Goal: Task Accomplishment & Management: Manage account settings

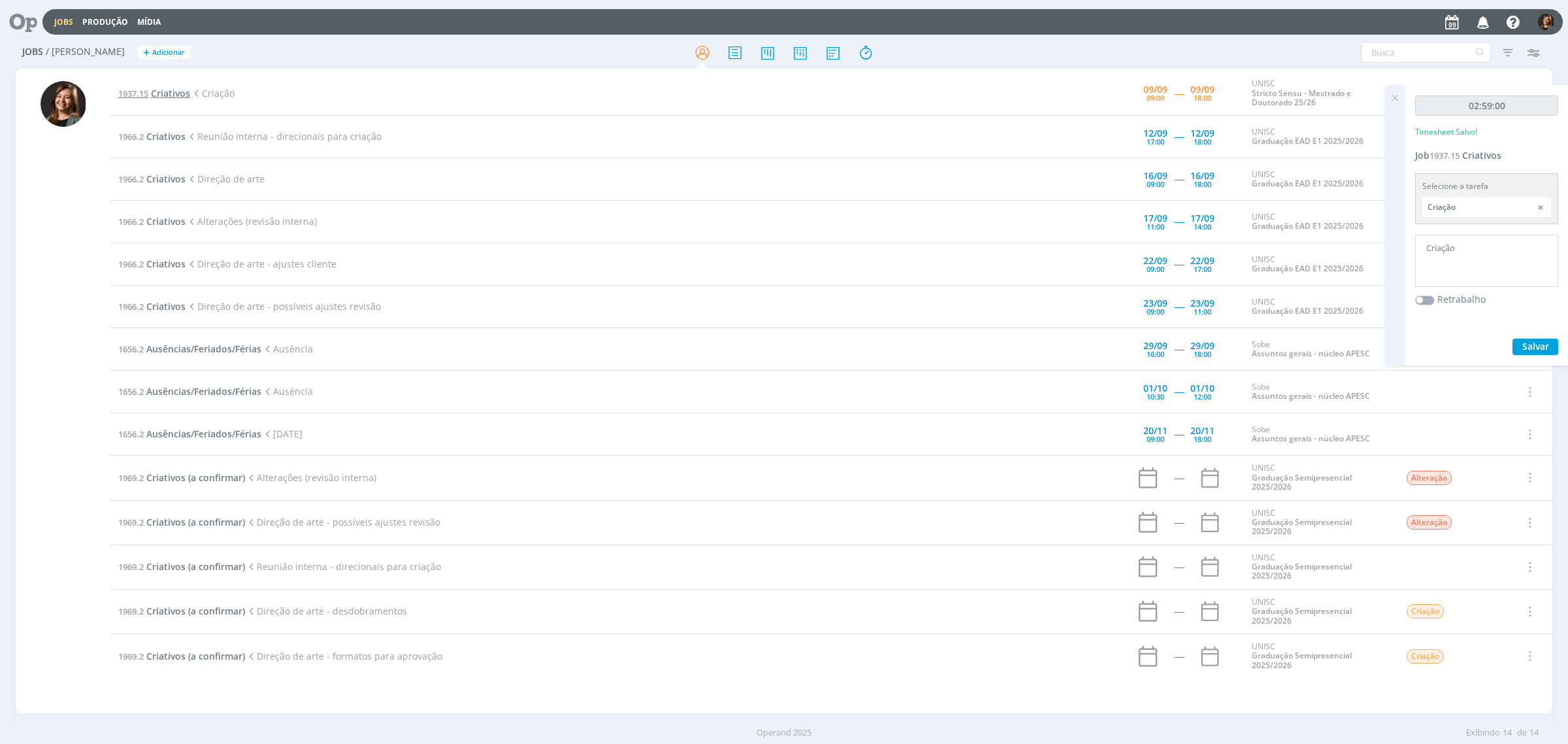
click at [141, 93] on span "1937.15" at bounding box center [133, 93] width 30 height 12
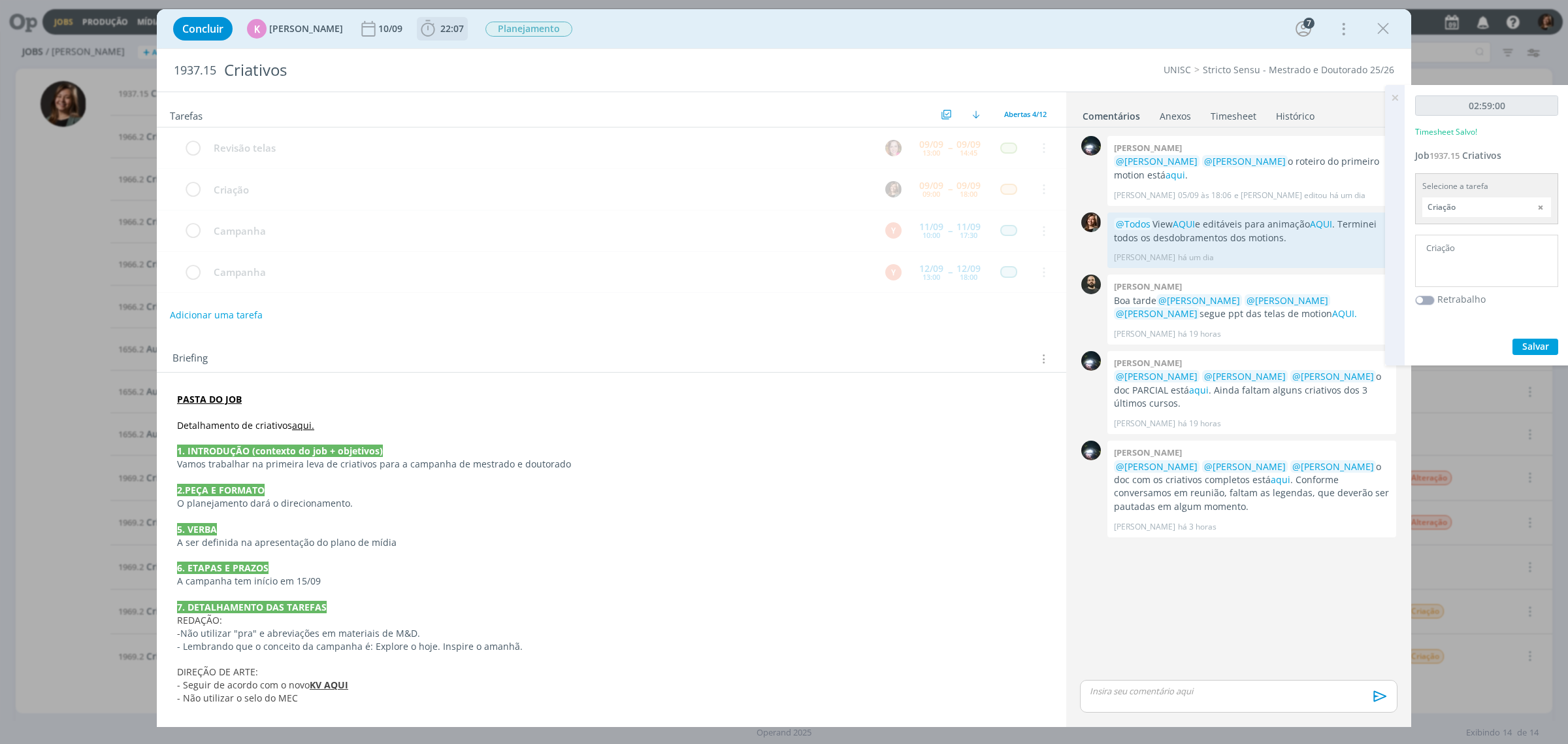
click at [437, 29] on b "22:07" at bounding box center [452, 29] width 29 height 9
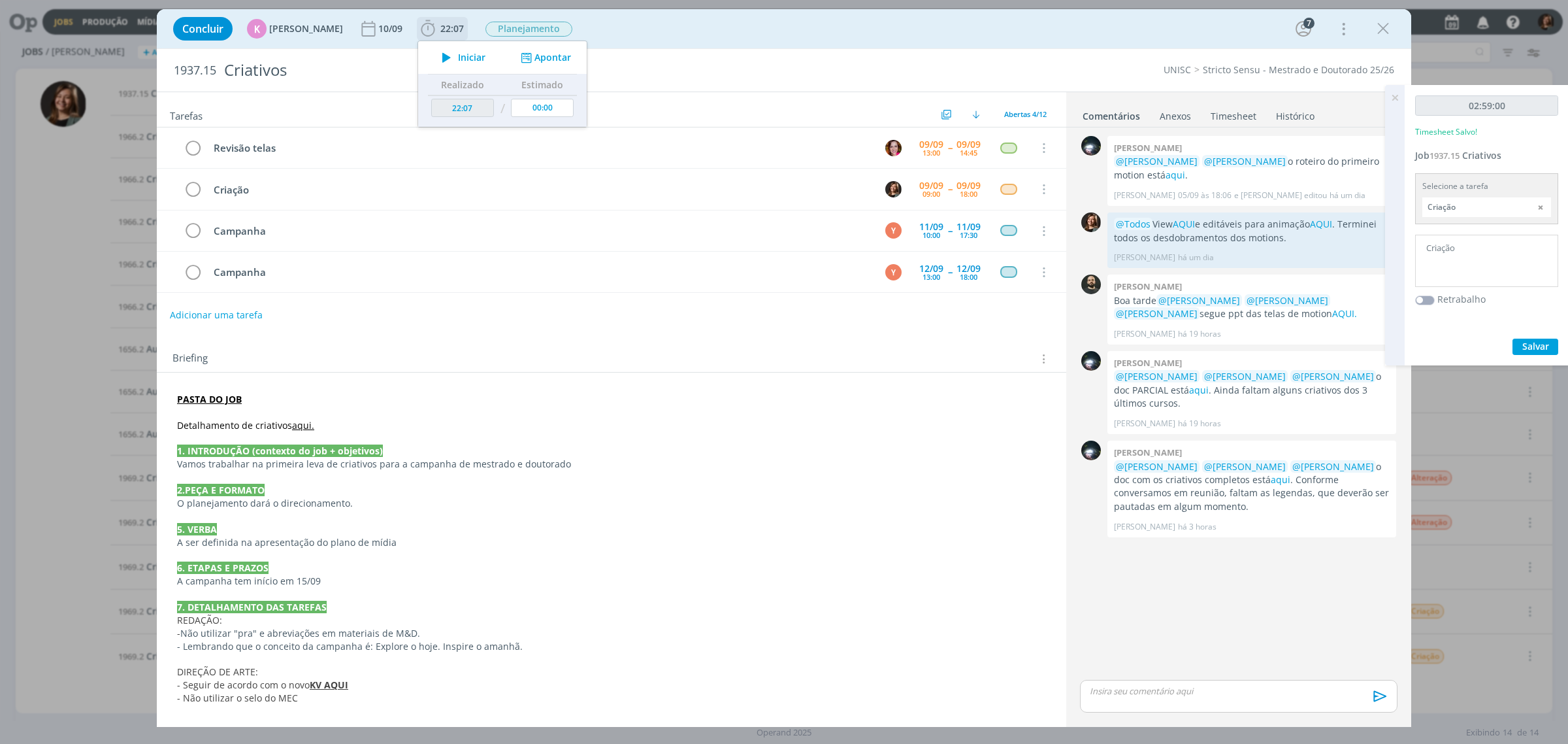
click at [463, 57] on span "Iniciar" at bounding box center [472, 57] width 28 height 9
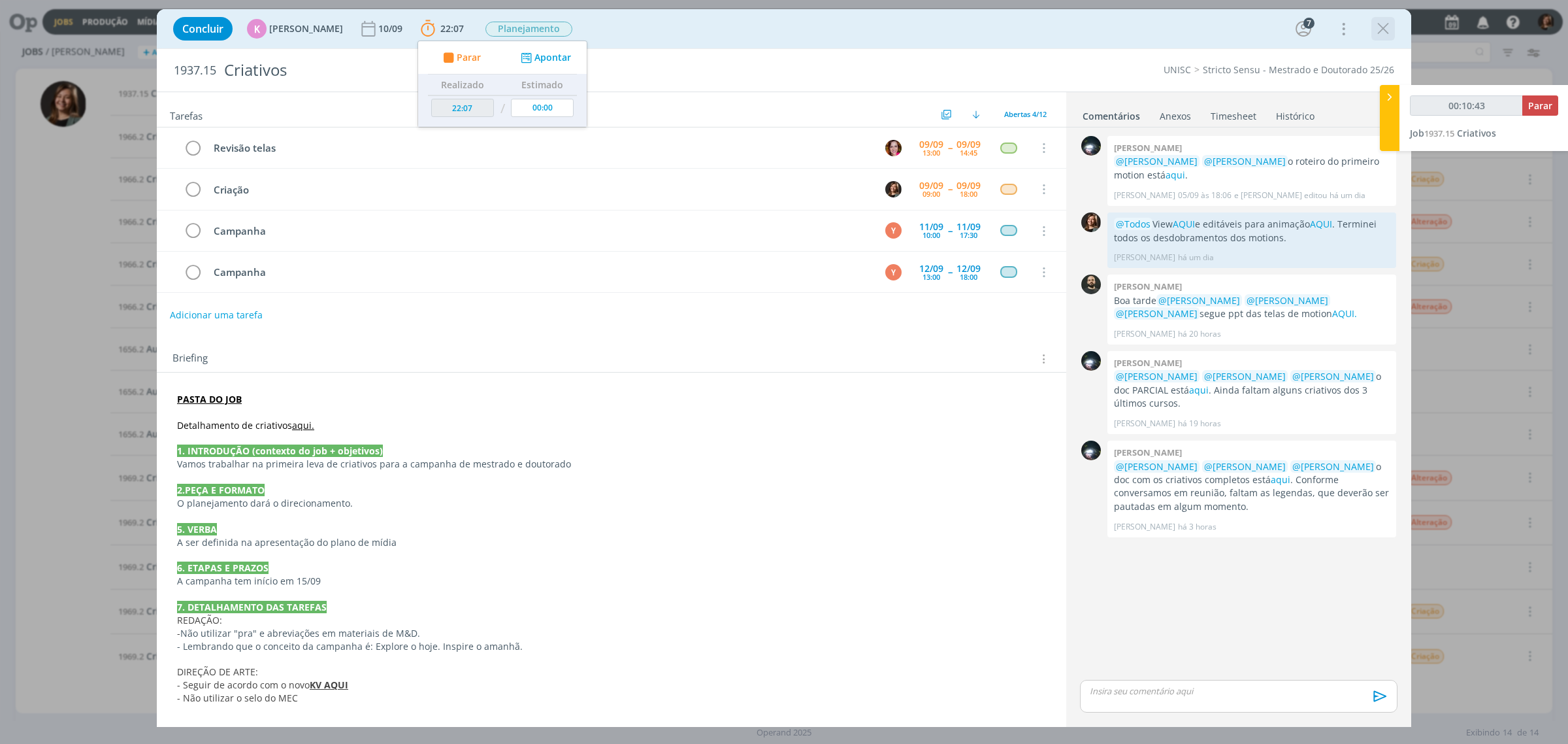
click at [1372, 34] on div "dialog" at bounding box center [1383, 29] width 24 height 24
click at [1395, 37] on div "Concluir K Karoline Arend 10/09 22:07 Parar Apontar Data * 09/09/2025 Horas * 0…" at bounding box center [783, 29] width 1235 height 31
click at [1387, 27] on icon "dialog" at bounding box center [1382, 29] width 19 height 19
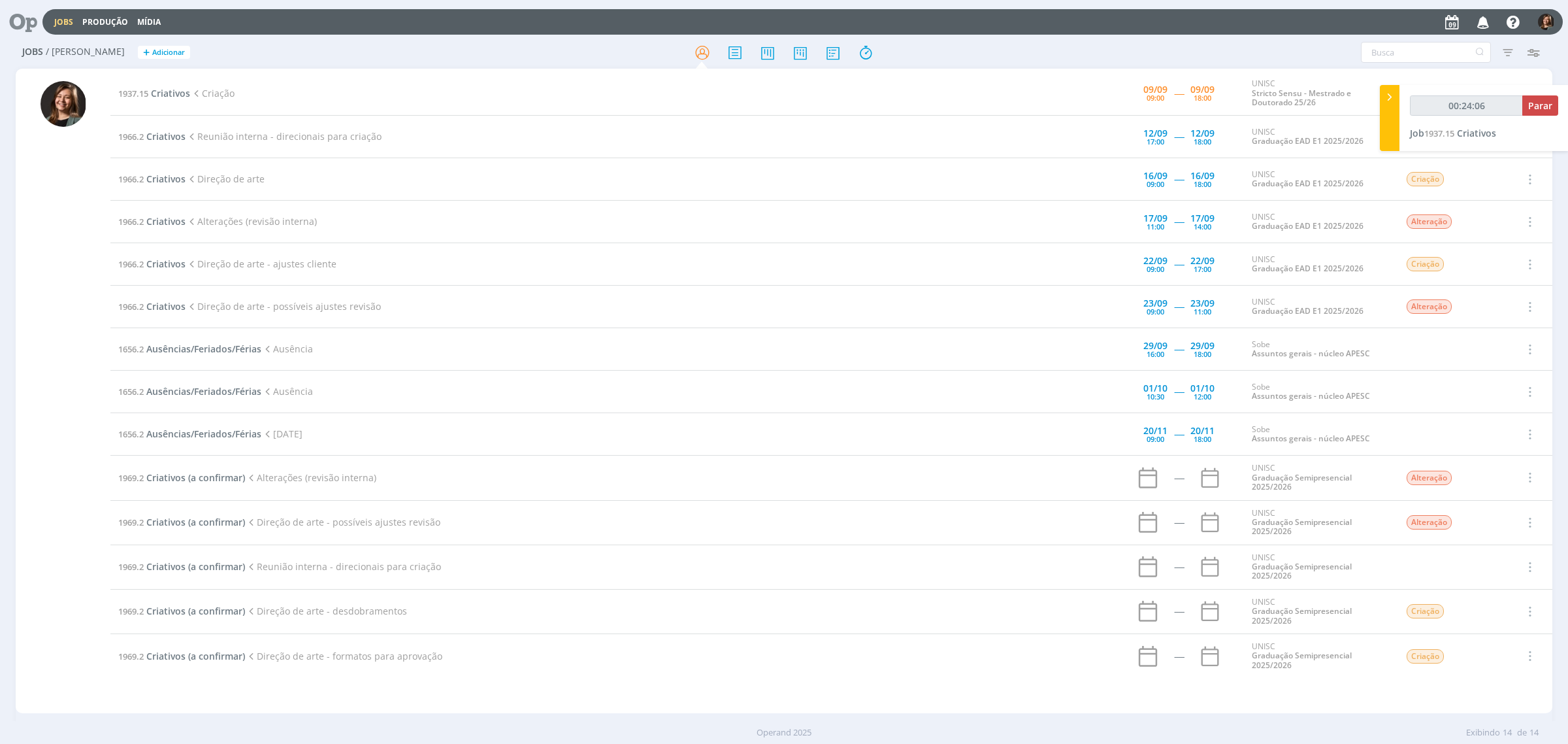
click at [828, 22] on div "Jobs Produção Mídia Notificações Giovanni Zacchini comentou no Job 1937.15 : @K…" at bounding box center [802, 22] width 1520 height 25
click at [840, 51] on icon at bounding box center [833, 52] width 24 height 25
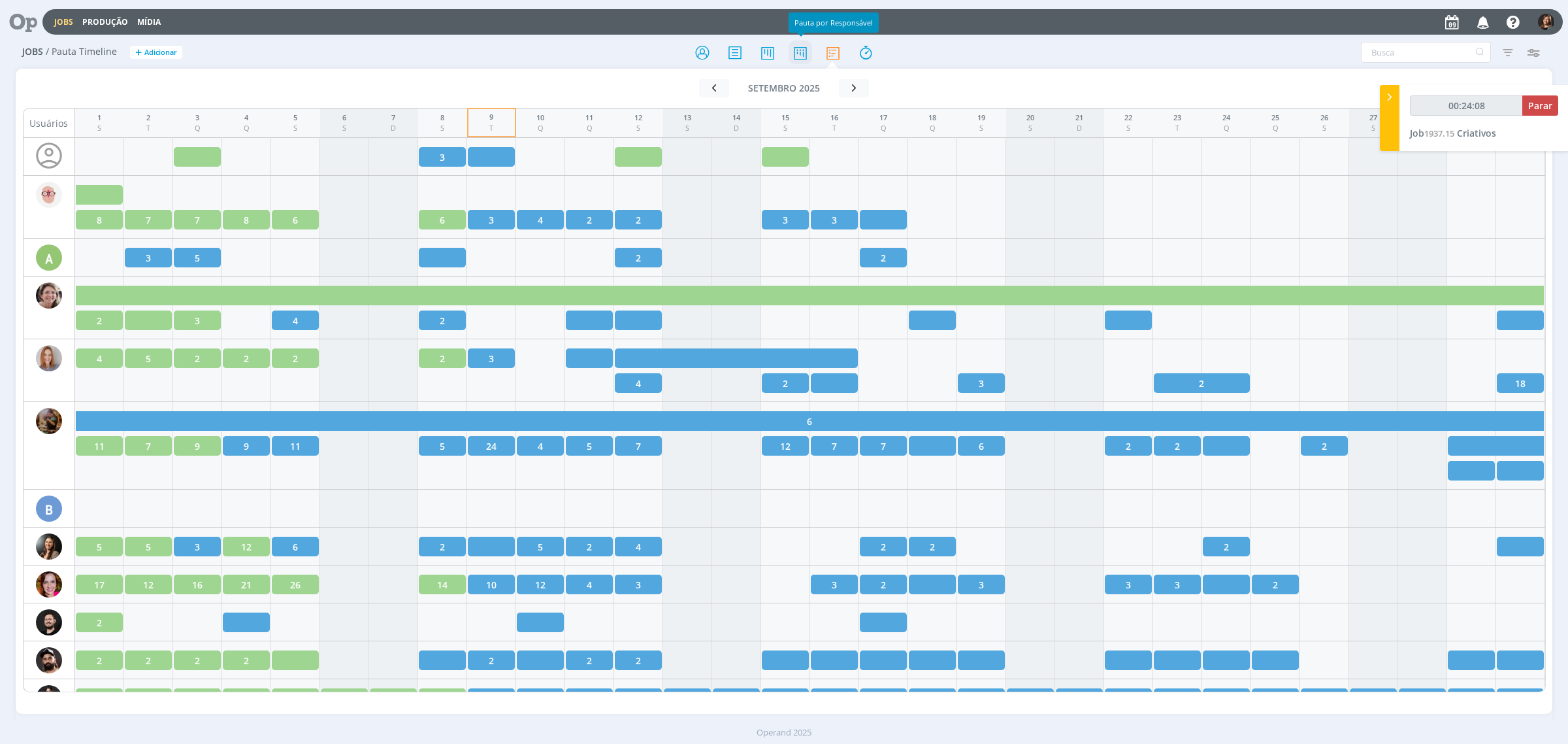
click at [792, 55] on icon at bounding box center [800, 52] width 24 height 25
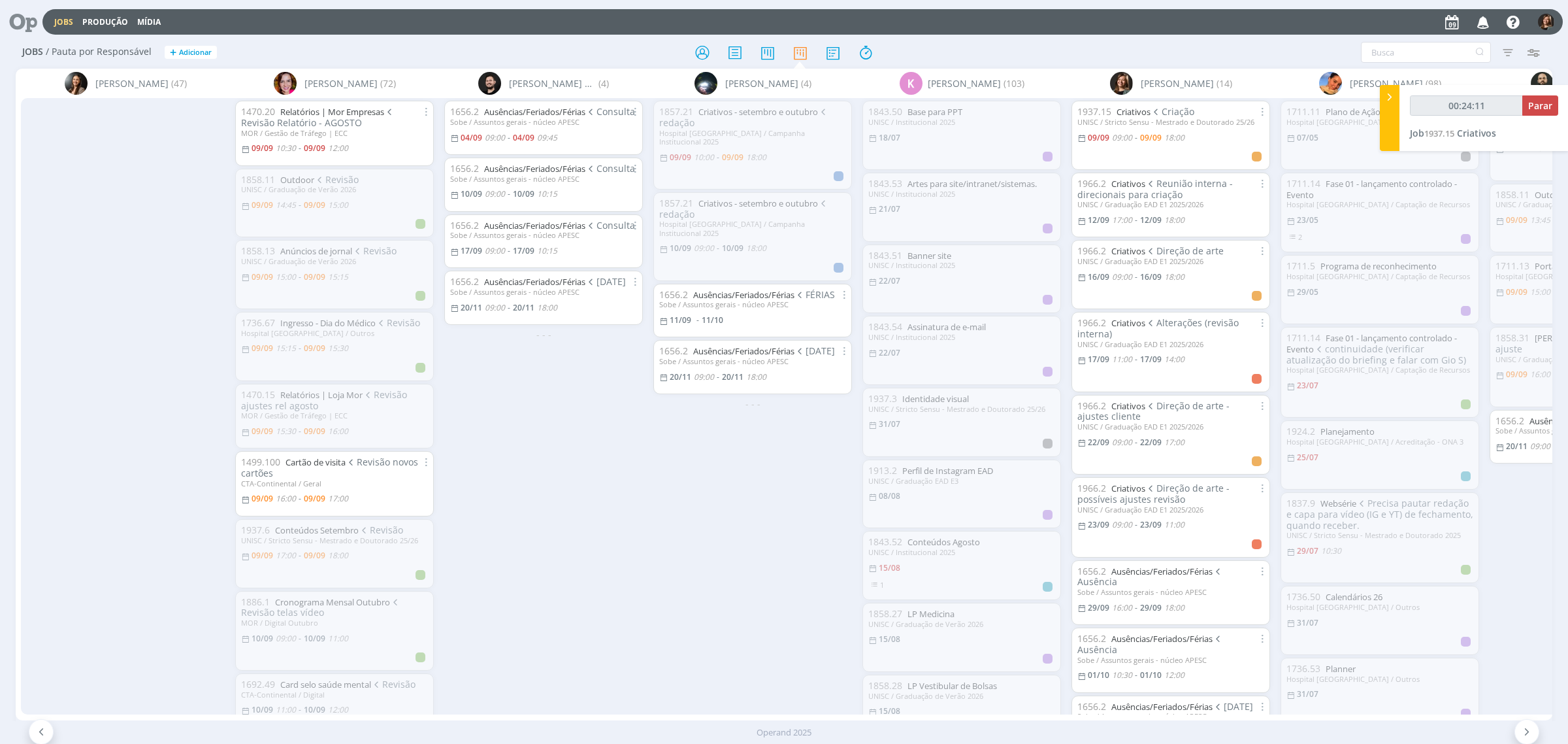
scroll to position [0, 355]
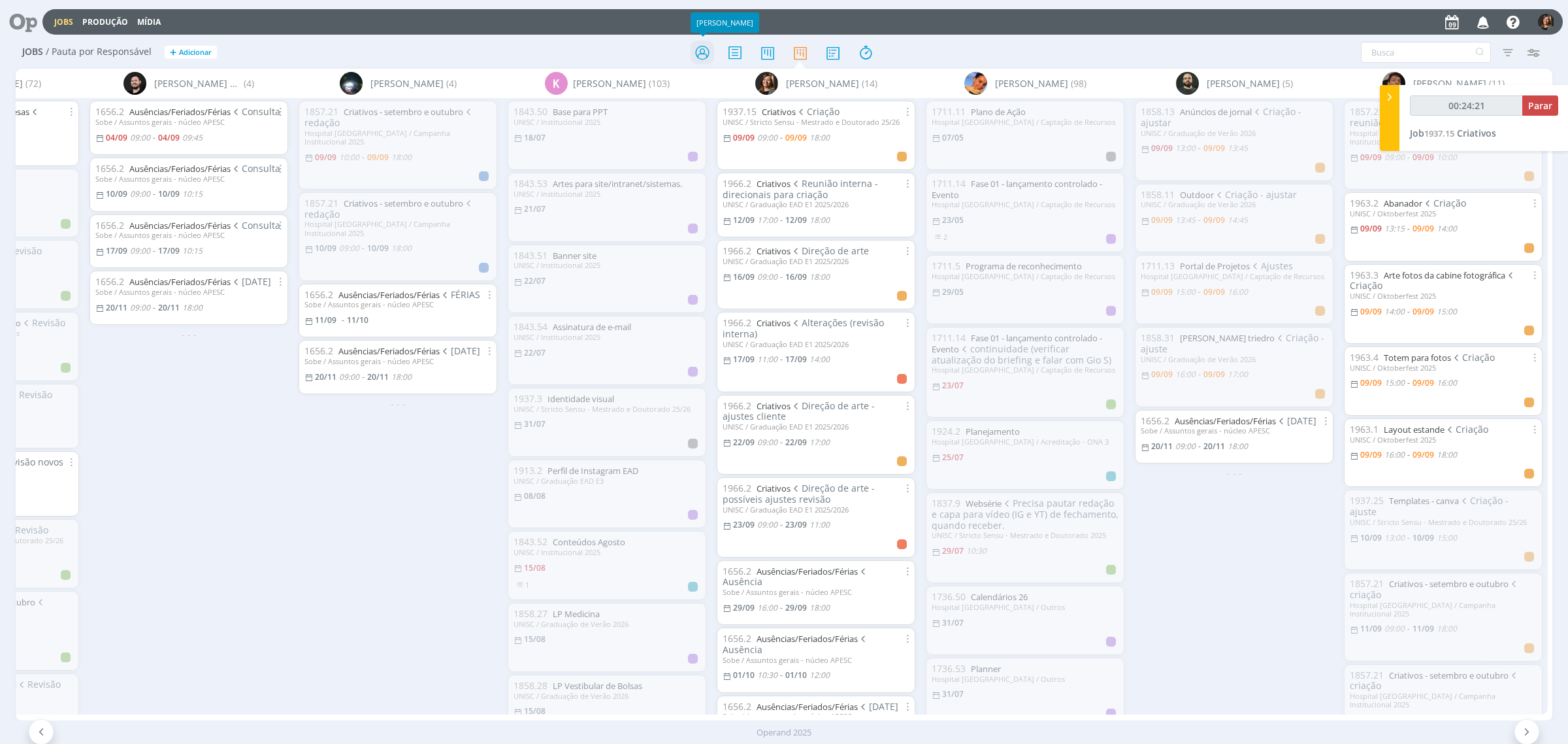
click at [706, 60] on icon at bounding box center [703, 52] width 24 height 25
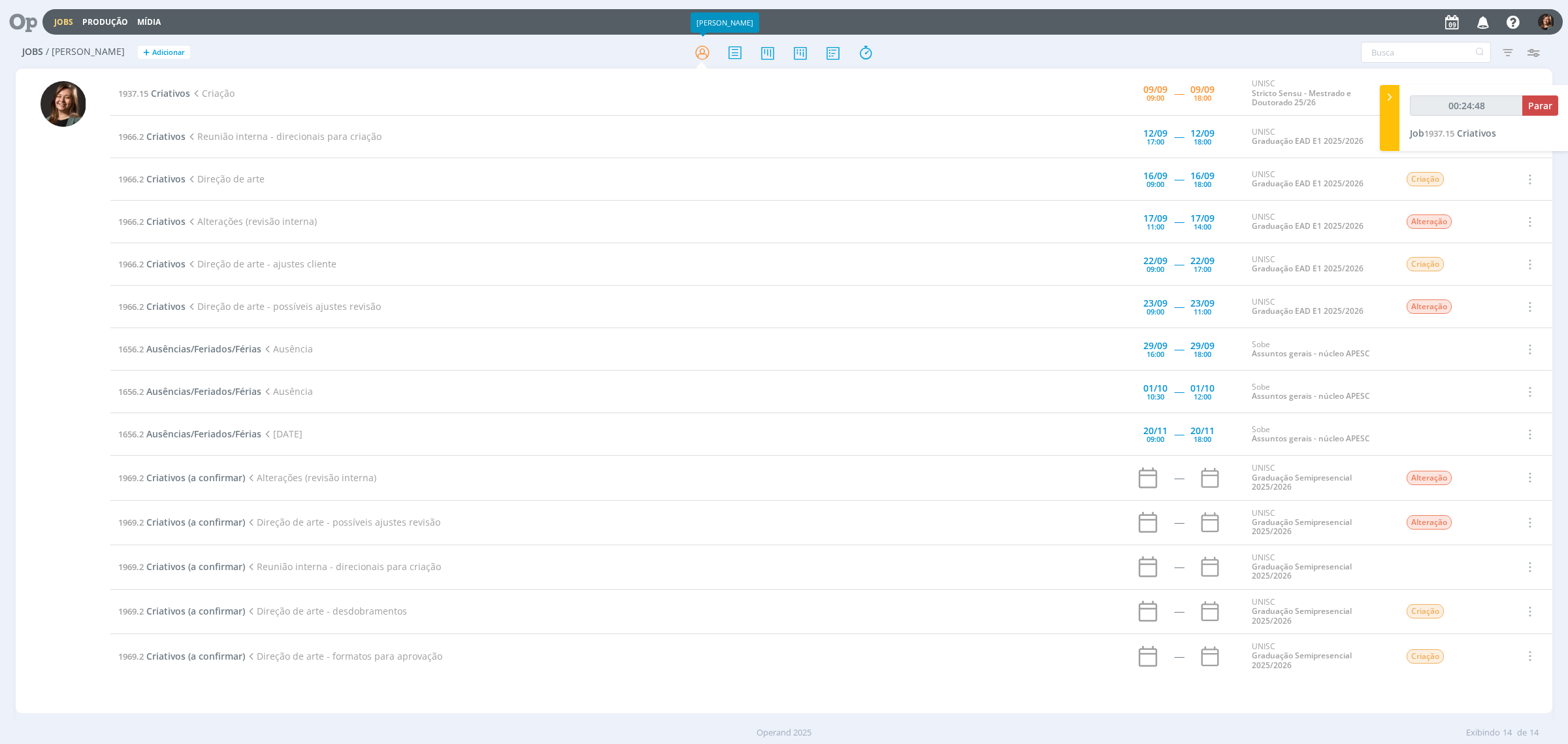
type input "00:24:49"
click at [1390, 86] on div at bounding box center [1389, 118] width 19 height 66
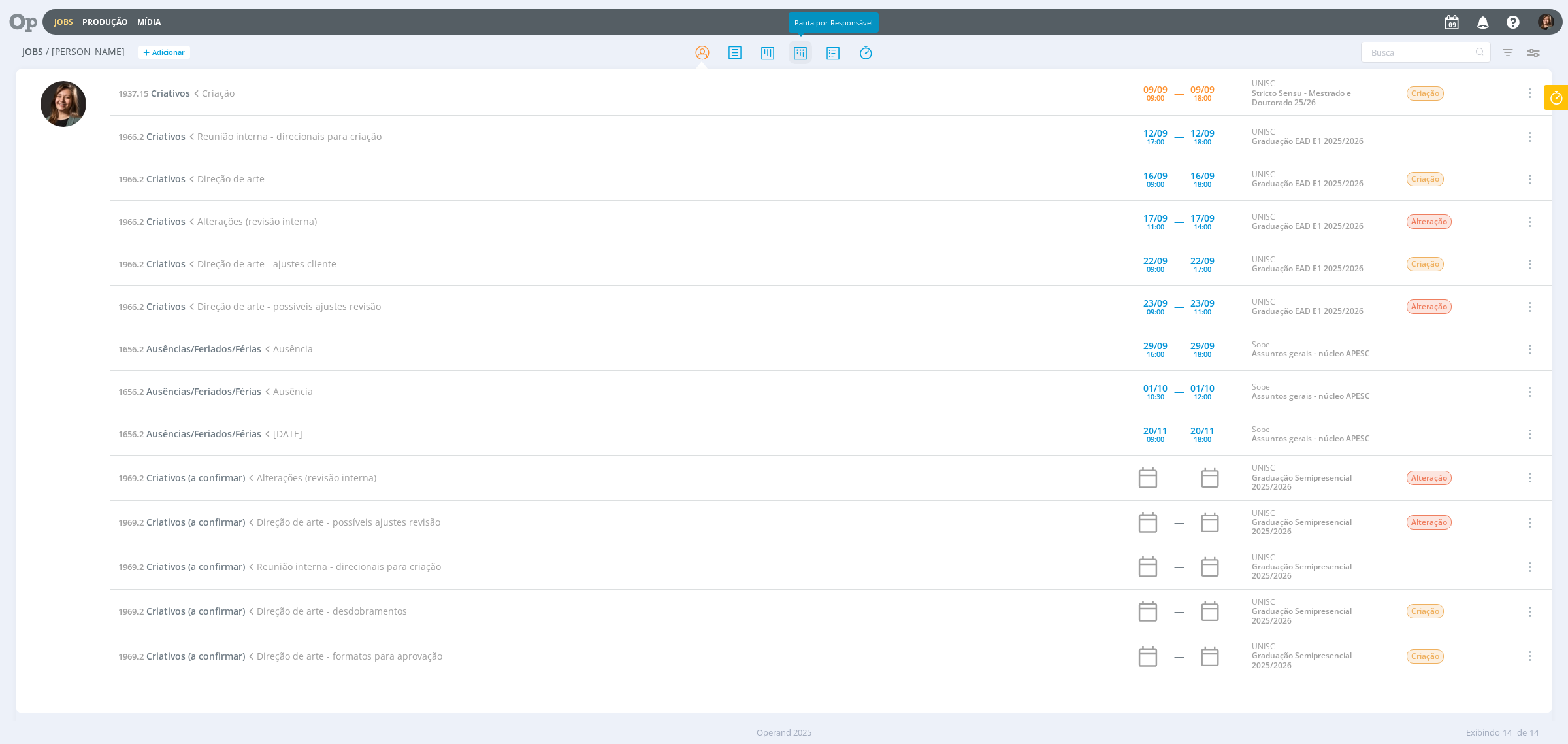
click at [808, 54] on icon at bounding box center [800, 52] width 24 height 25
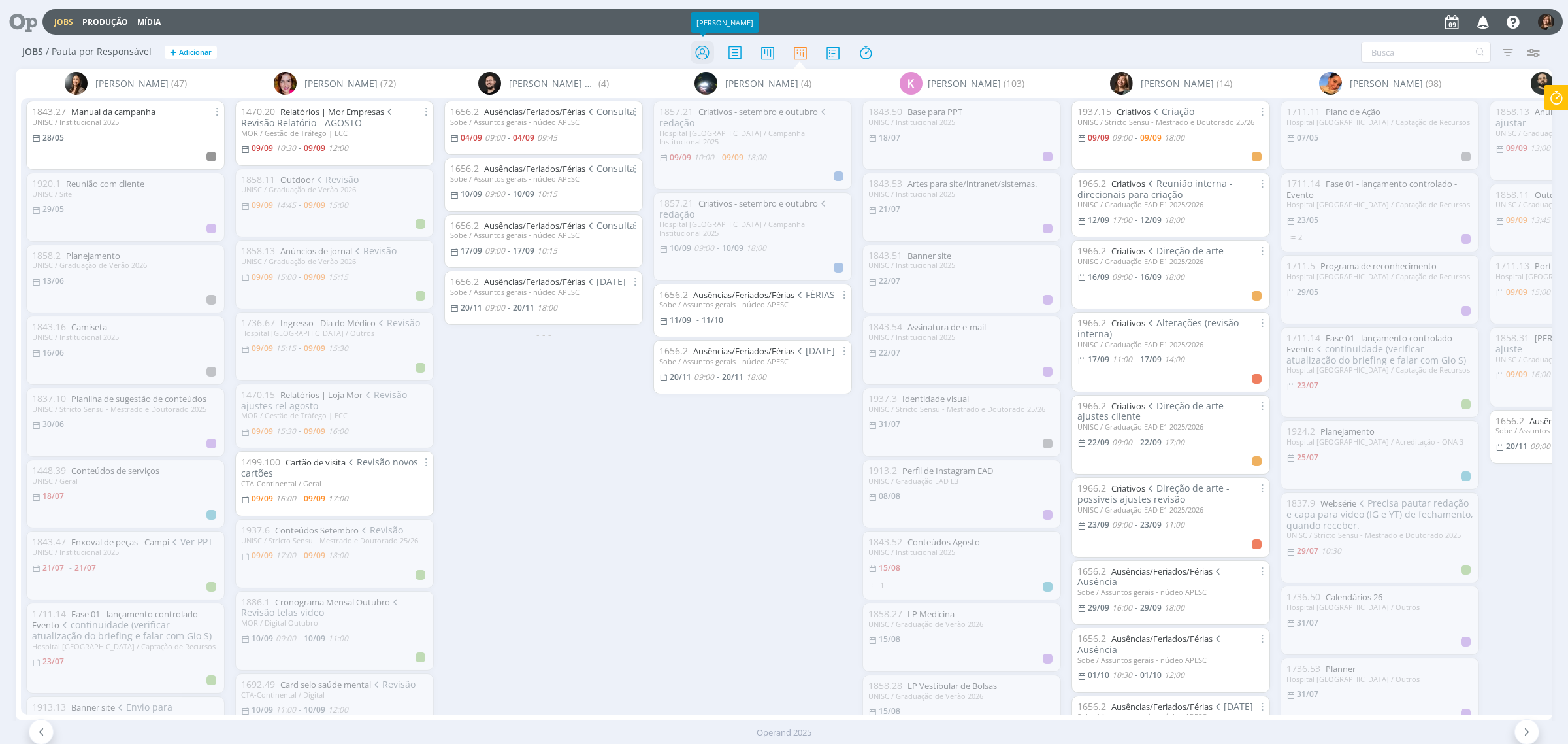
click at [709, 39] on icon at bounding box center [703, 52] width 24 height 25
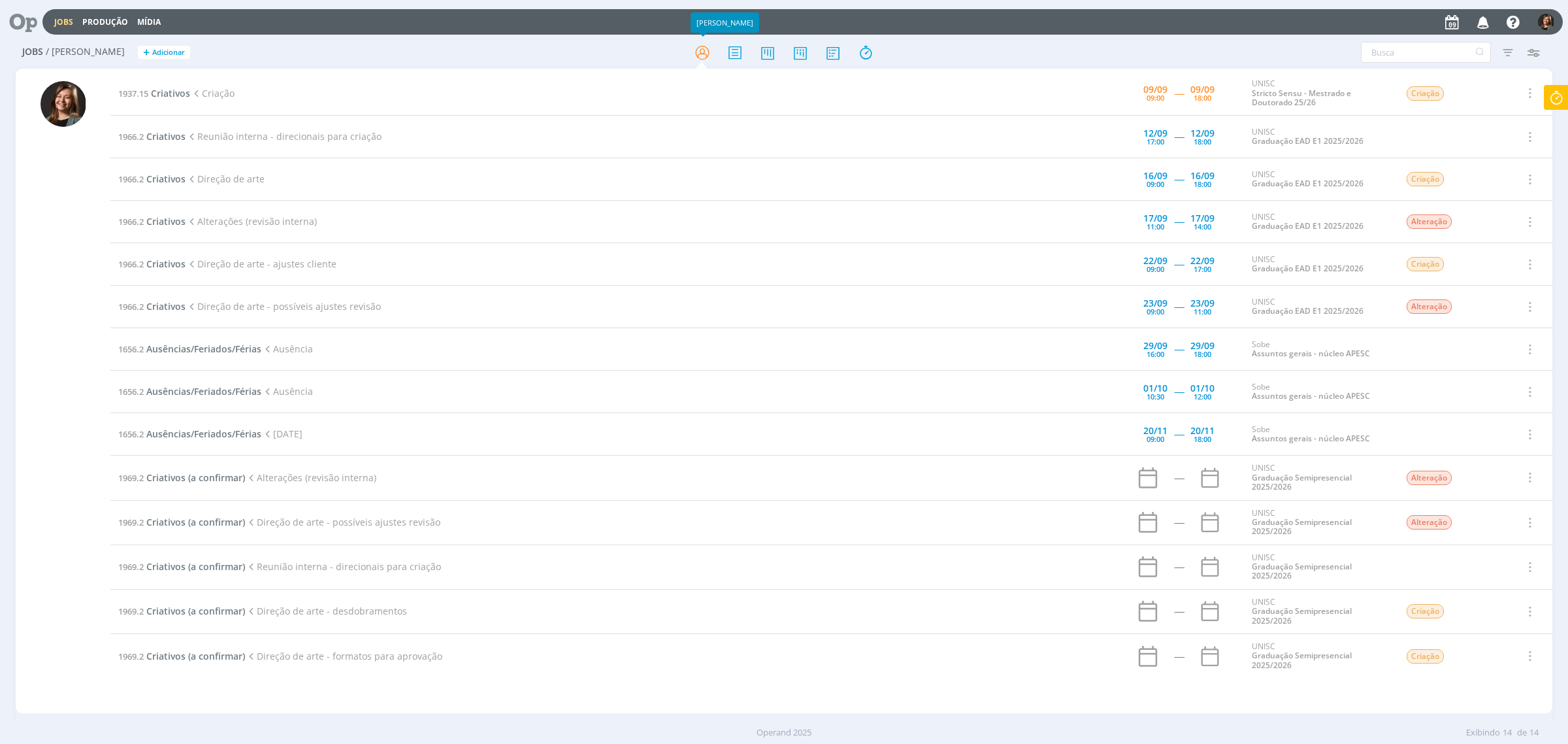
click at [166, 100] on td "1937.15 Criativos Criação" at bounding box center [572, 93] width 924 height 45
click at [170, 86] on td "1937.15 Criativos Criação" at bounding box center [572, 93] width 924 height 45
click at [175, 93] on span "Criativos" at bounding box center [170, 93] width 39 height 13
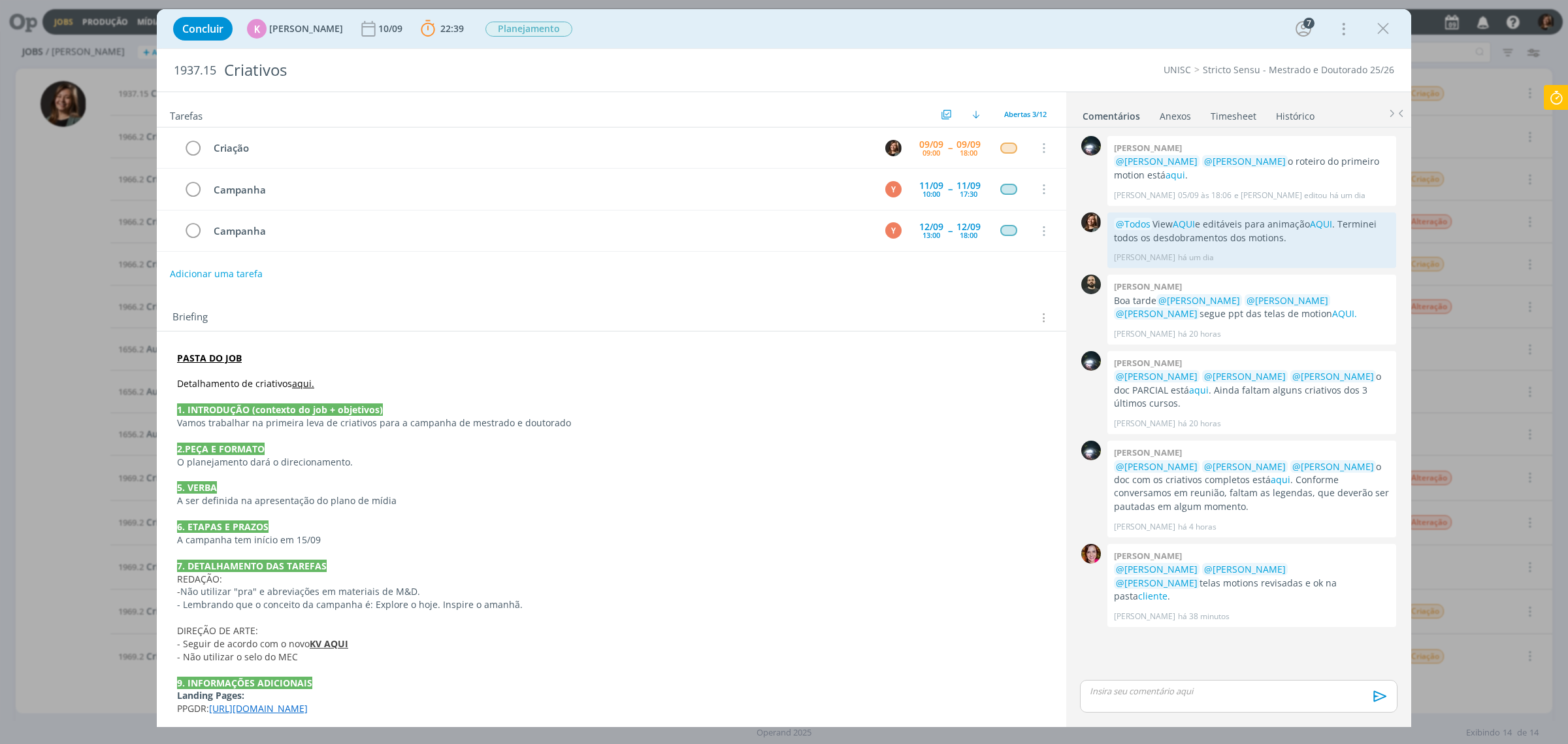
scroll to position [66, 0]
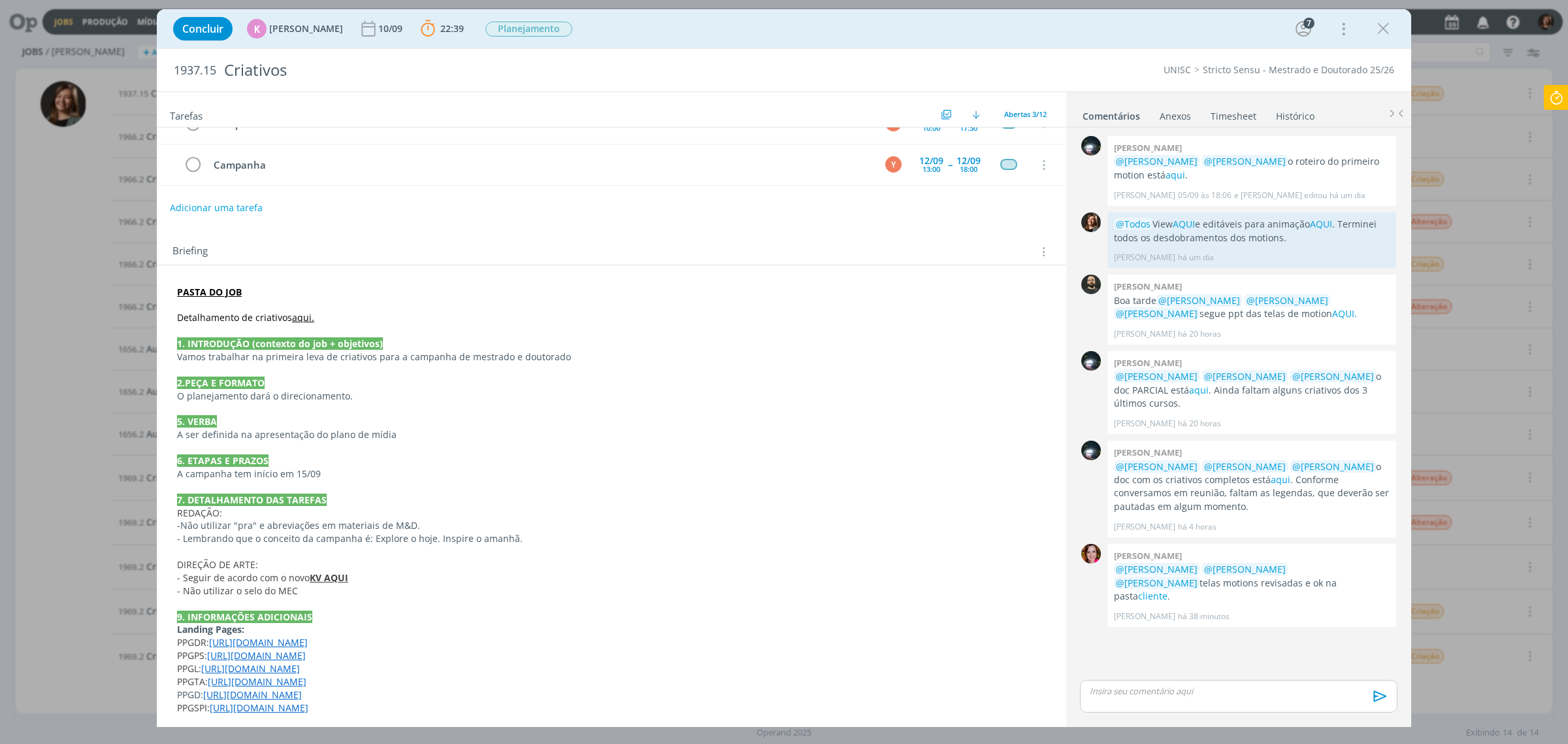
click at [334, 584] on strong "KV AQUI" at bounding box center [329, 577] width 39 height 13
click at [311, 605] on link "https://sobeae.sharepoint.com/:f:/s/SOBEAE/EhQlxEYzn4dKvEMQR8eXwvMBb3XA9Cqceluy…" at bounding box center [287, 602] width 99 height 17
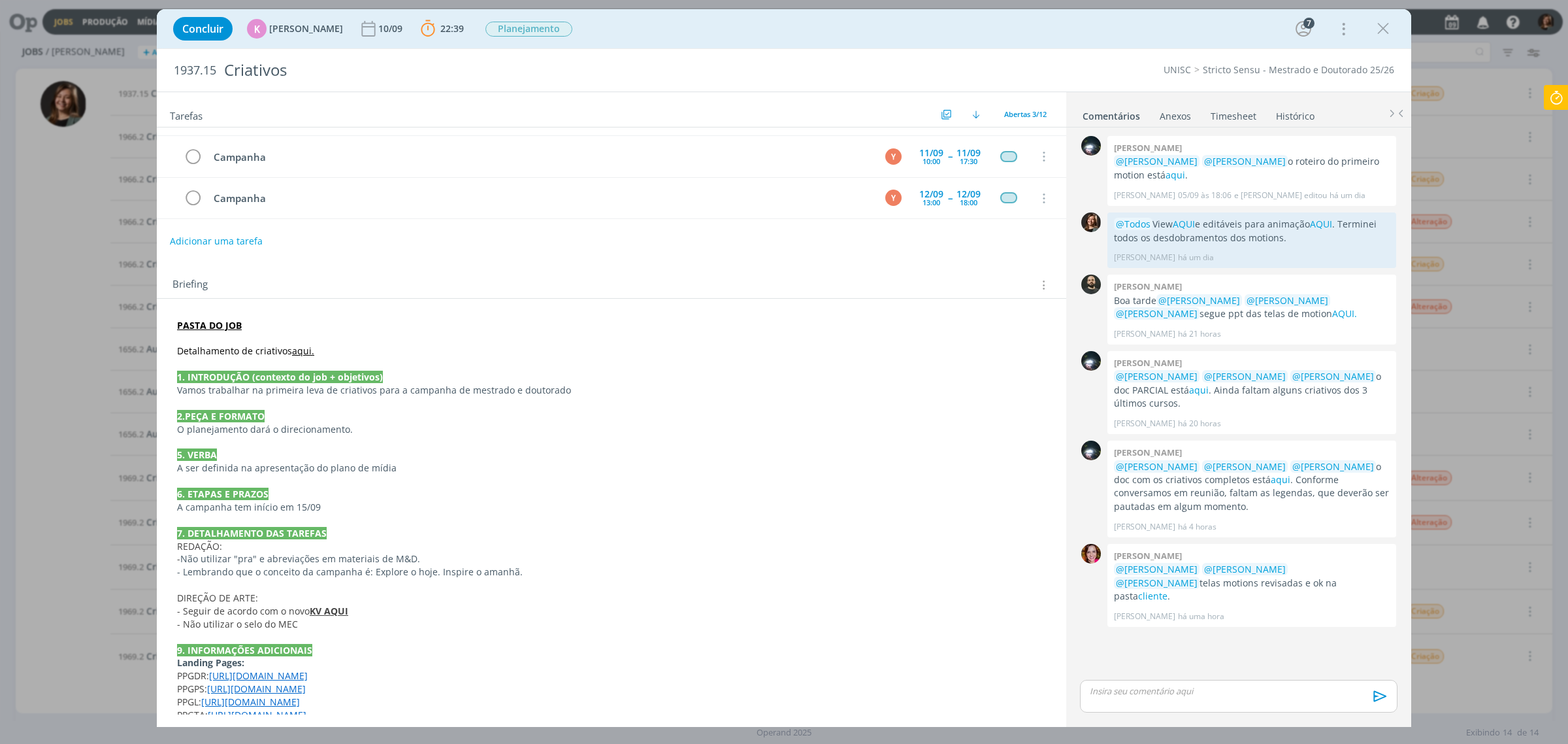
scroll to position [0, 0]
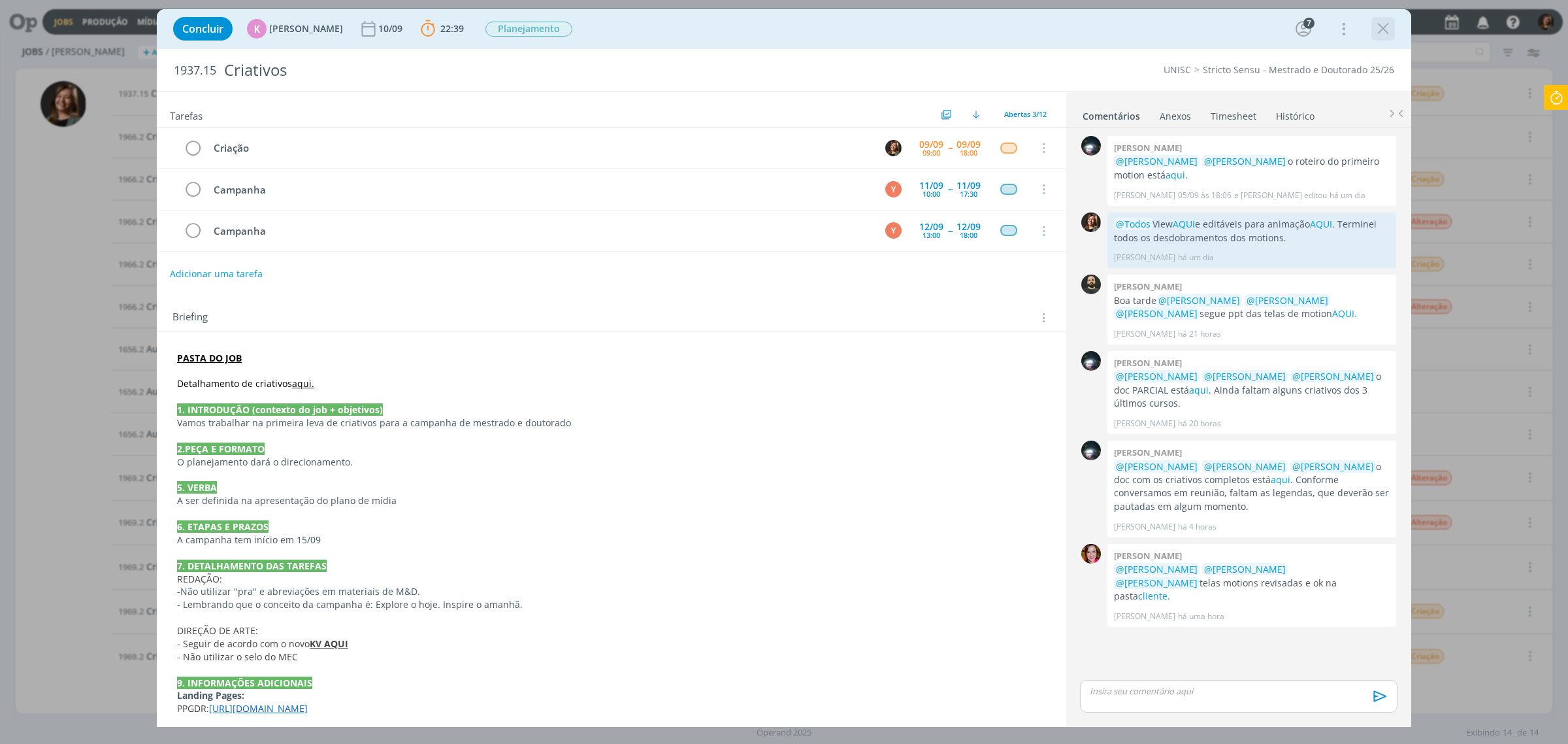
click at [1390, 34] on icon "dialog" at bounding box center [1382, 29] width 19 height 19
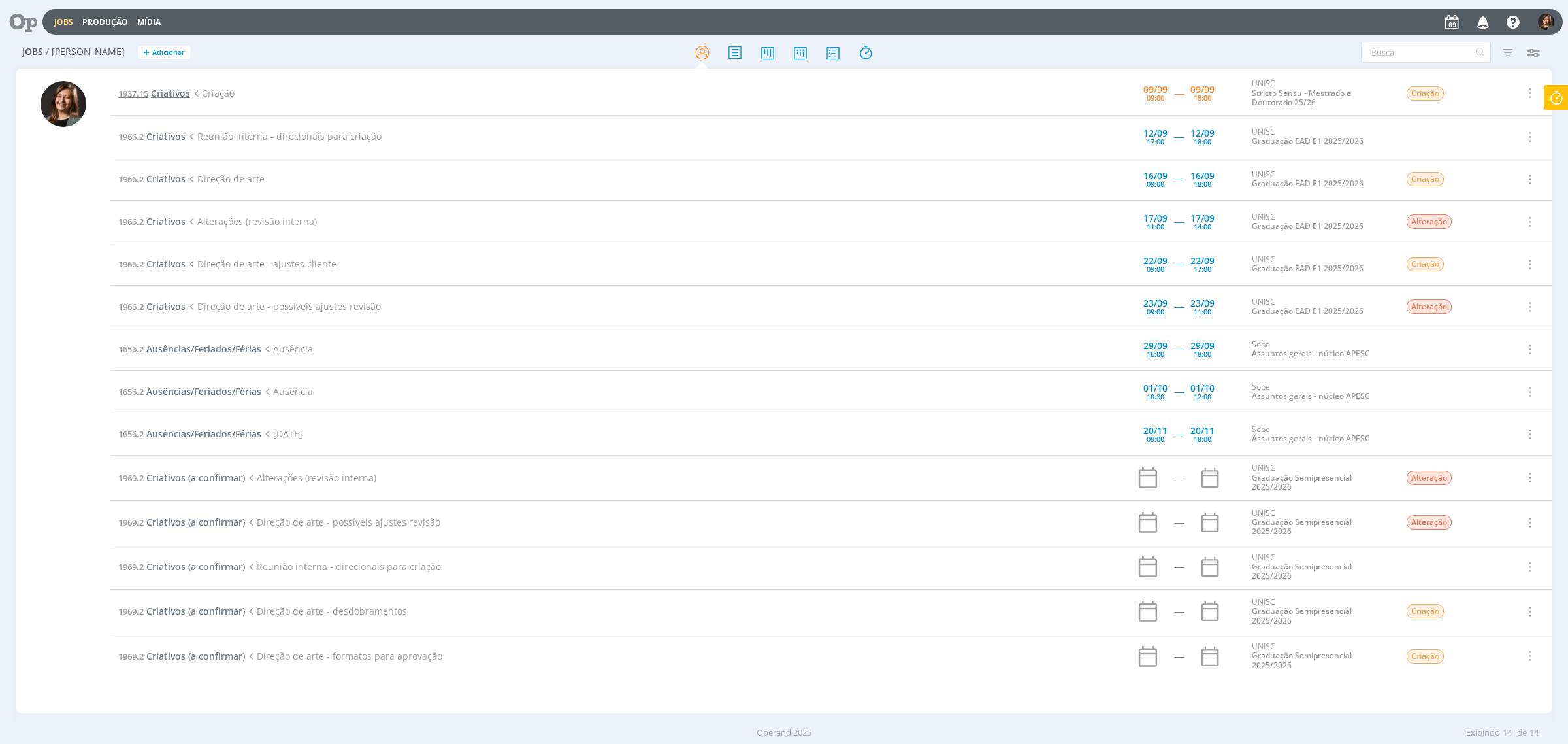
click at [170, 87] on span "Criativos" at bounding box center [170, 93] width 39 height 13
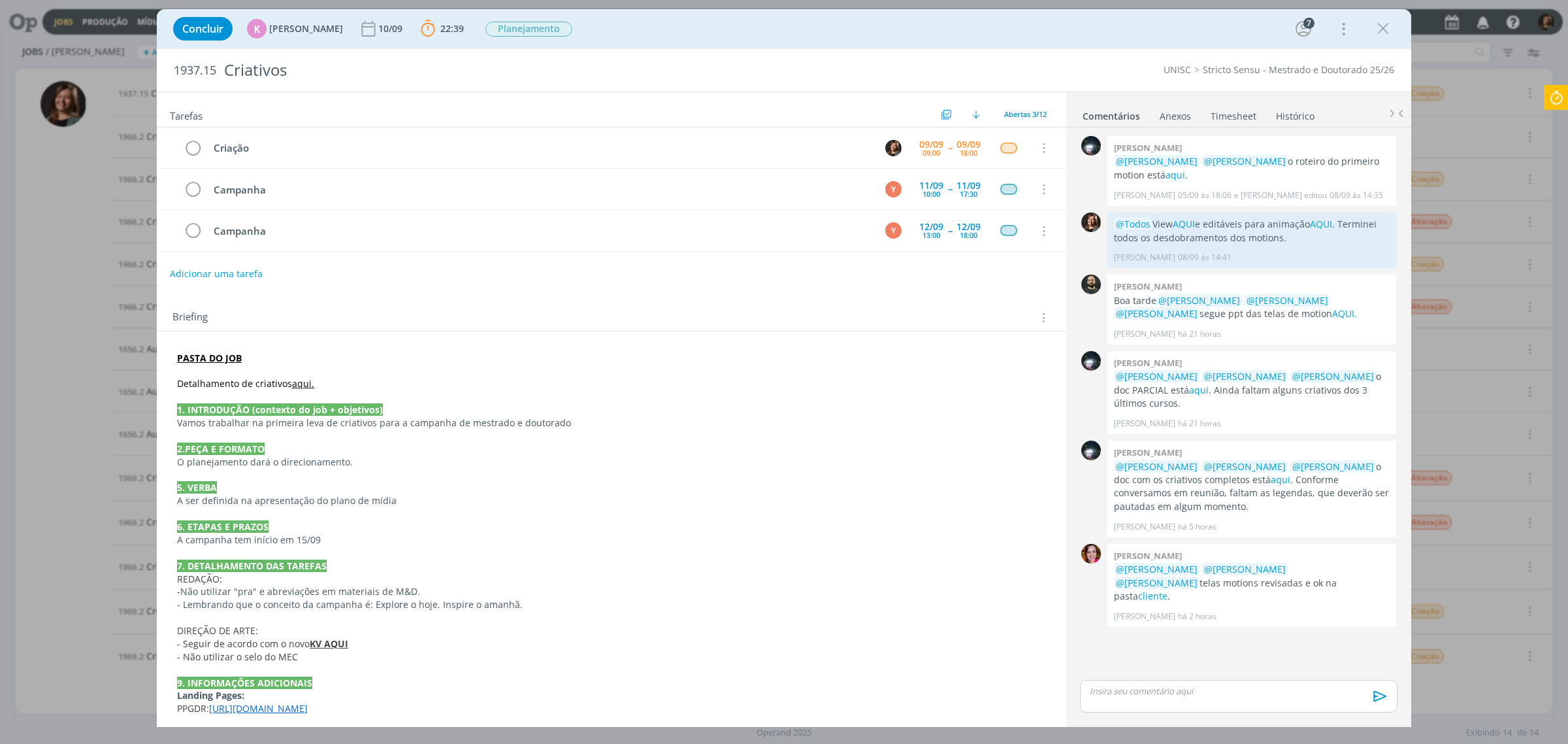
click at [1383, 33] on icon "dialog" at bounding box center [1382, 29] width 19 height 19
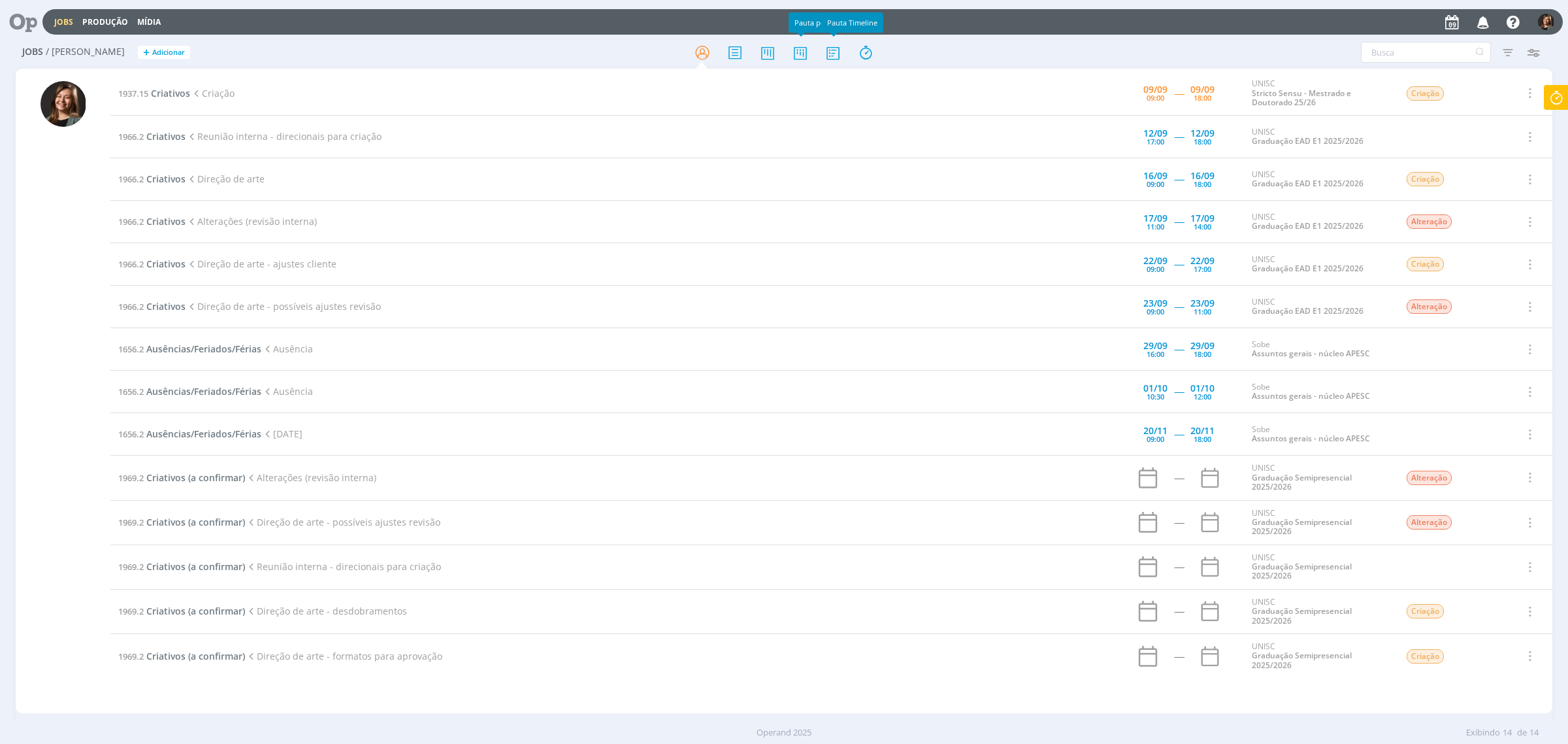
click at [848, 52] on div at bounding box center [784, 52] width 512 height 24
click at [786, 55] on div at bounding box center [784, 52] width 512 height 24
click at [802, 54] on icon at bounding box center [800, 52] width 24 height 25
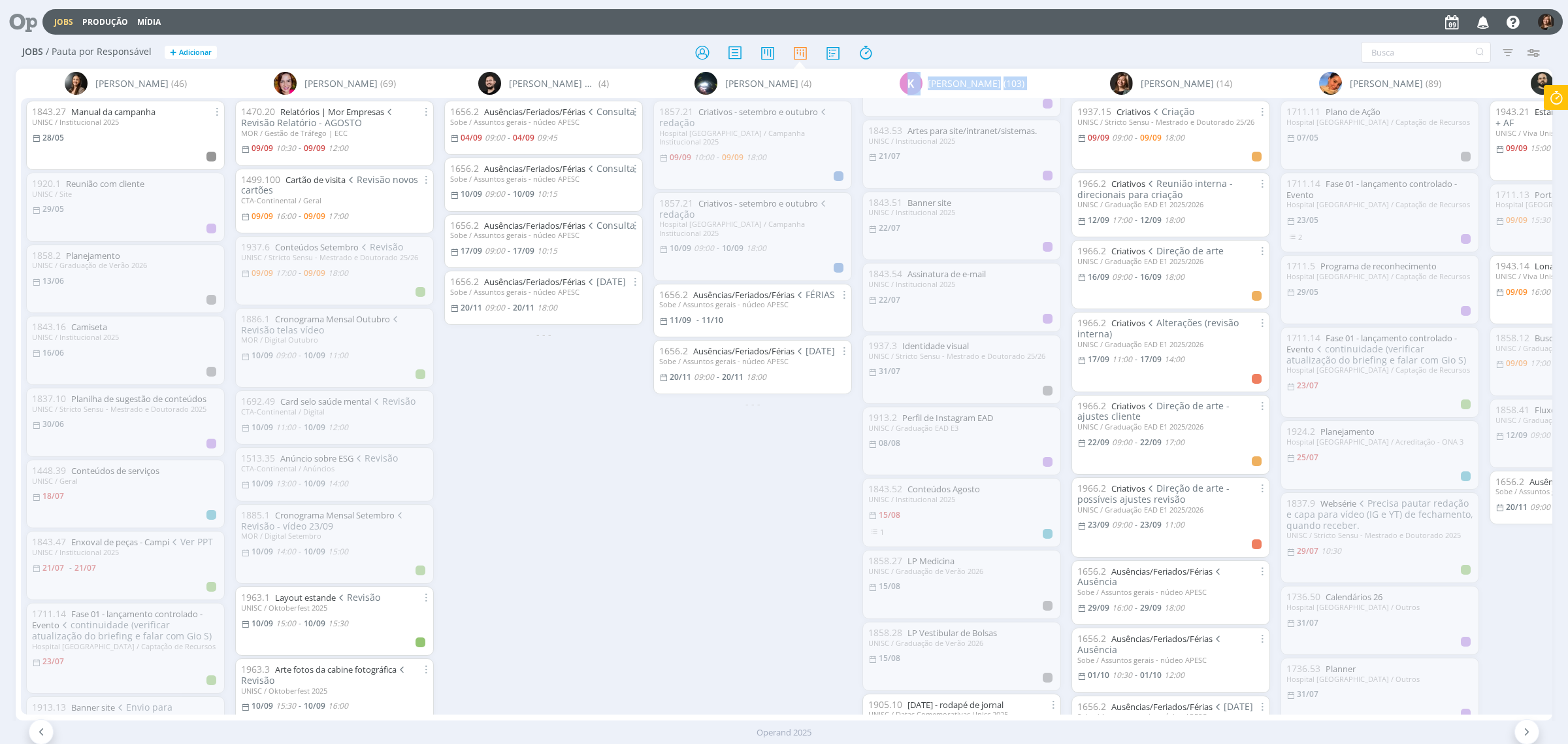
scroll to position [149, 0]
drag, startPoint x: 782, startPoint y: 711, endPoint x: 867, endPoint y: 700, distance: 85.7
click at [867, 700] on div "Beatriz Luchese (46) 1843.27 Manual da campanha UNISC / Institucional 2025 28/0…" at bounding box center [784, 395] width 1536 height 652
click at [748, 562] on div "1857.21 Criativos - setembro e outubro redação Hospital Santa Cruz / Campanha I…" at bounding box center [752, 406] width 209 height 616
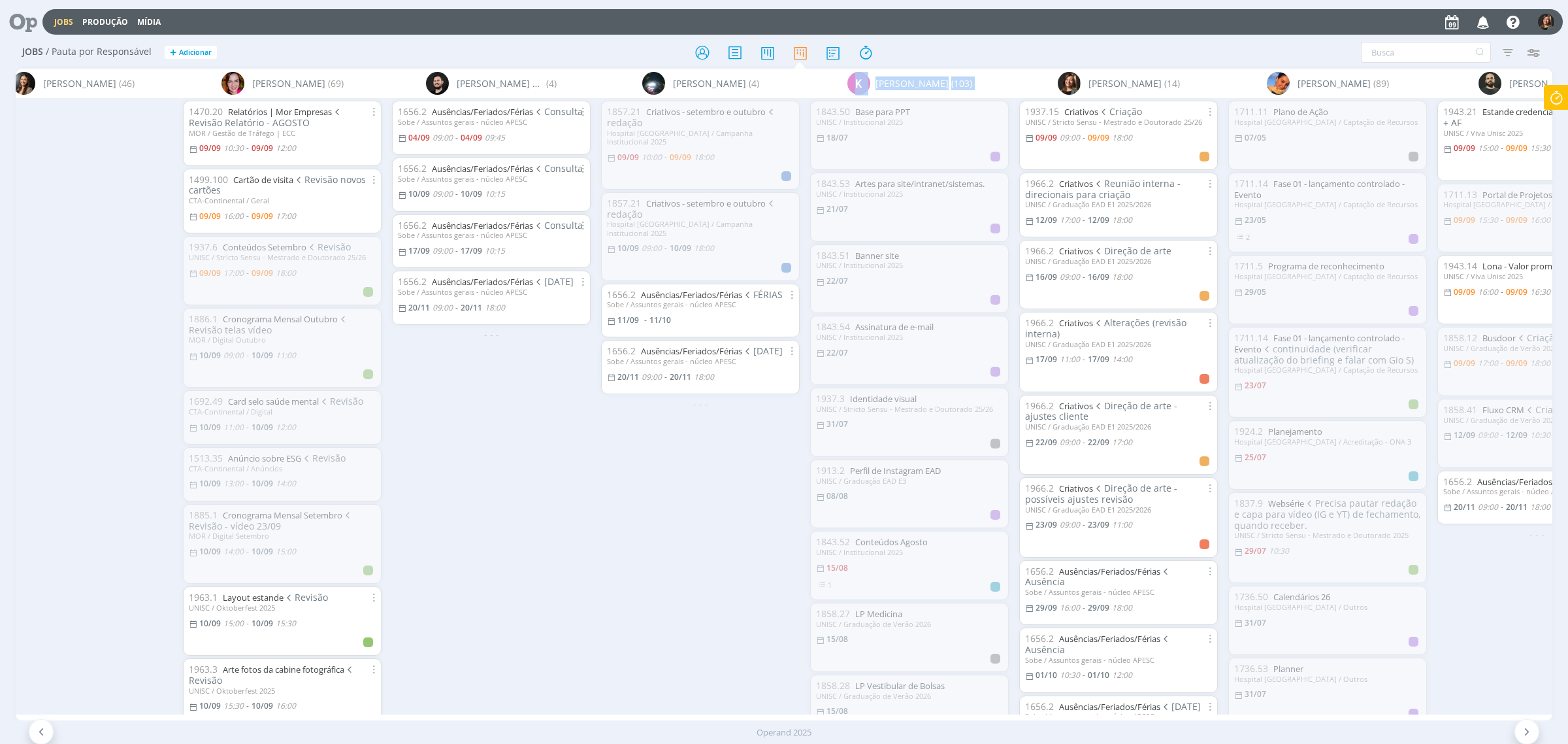
scroll to position [0, 355]
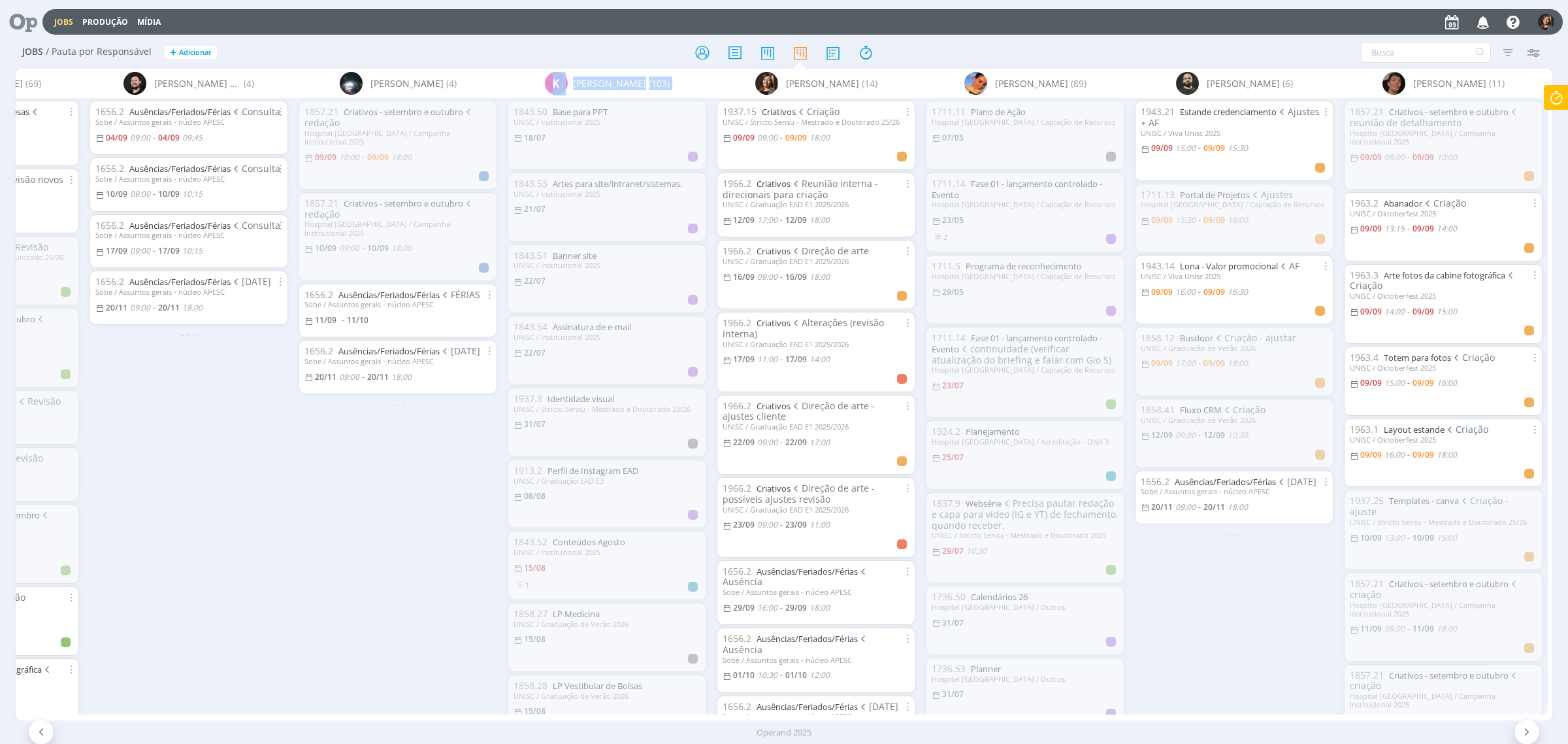
click at [1375, 642] on div "1857.21 Criativos - setembro e outubro criação Hospital Santa Cruz / Campanha I…" at bounding box center [1443, 617] width 199 height 89
click at [603, 55] on div at bounding box center [784, 52] width 512 height 24
click at [691, 47] on icon at bounding box center [703, 52] width 24 height 25
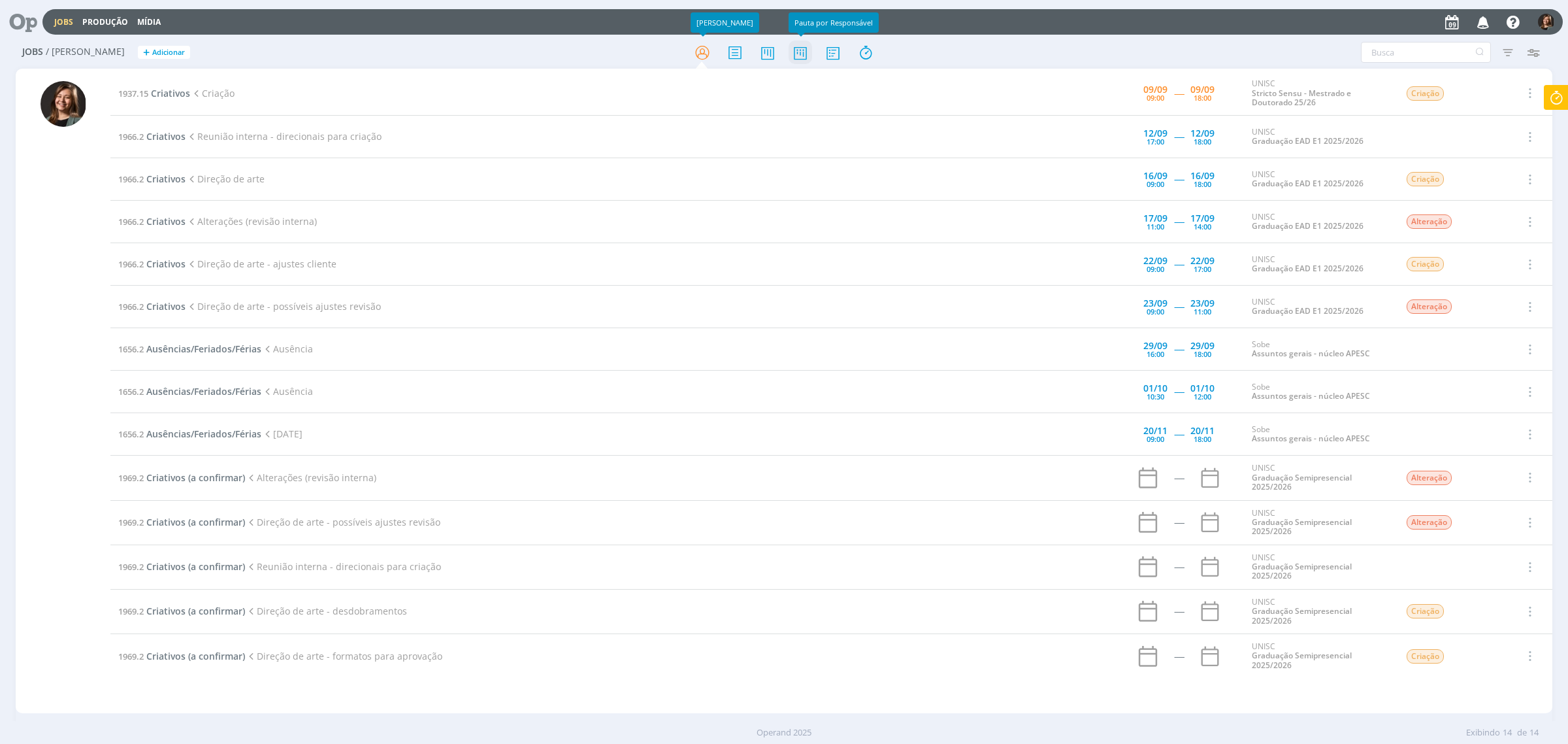
click at [805, 59] on icon at bounding box center [800, 52] width 24 height 25
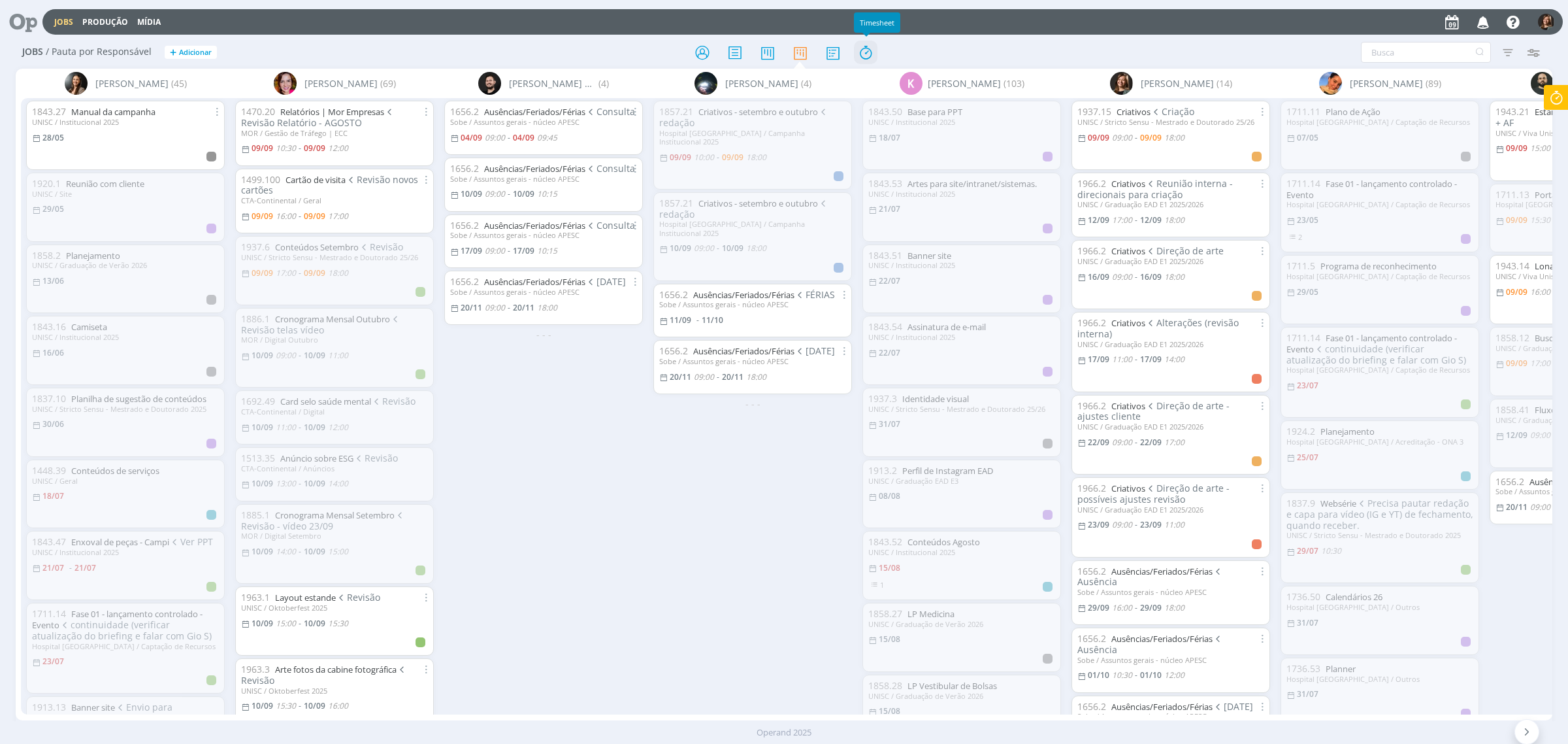
click at [867, 51] on icon at bounding box center [865, 52] width 24 height 25
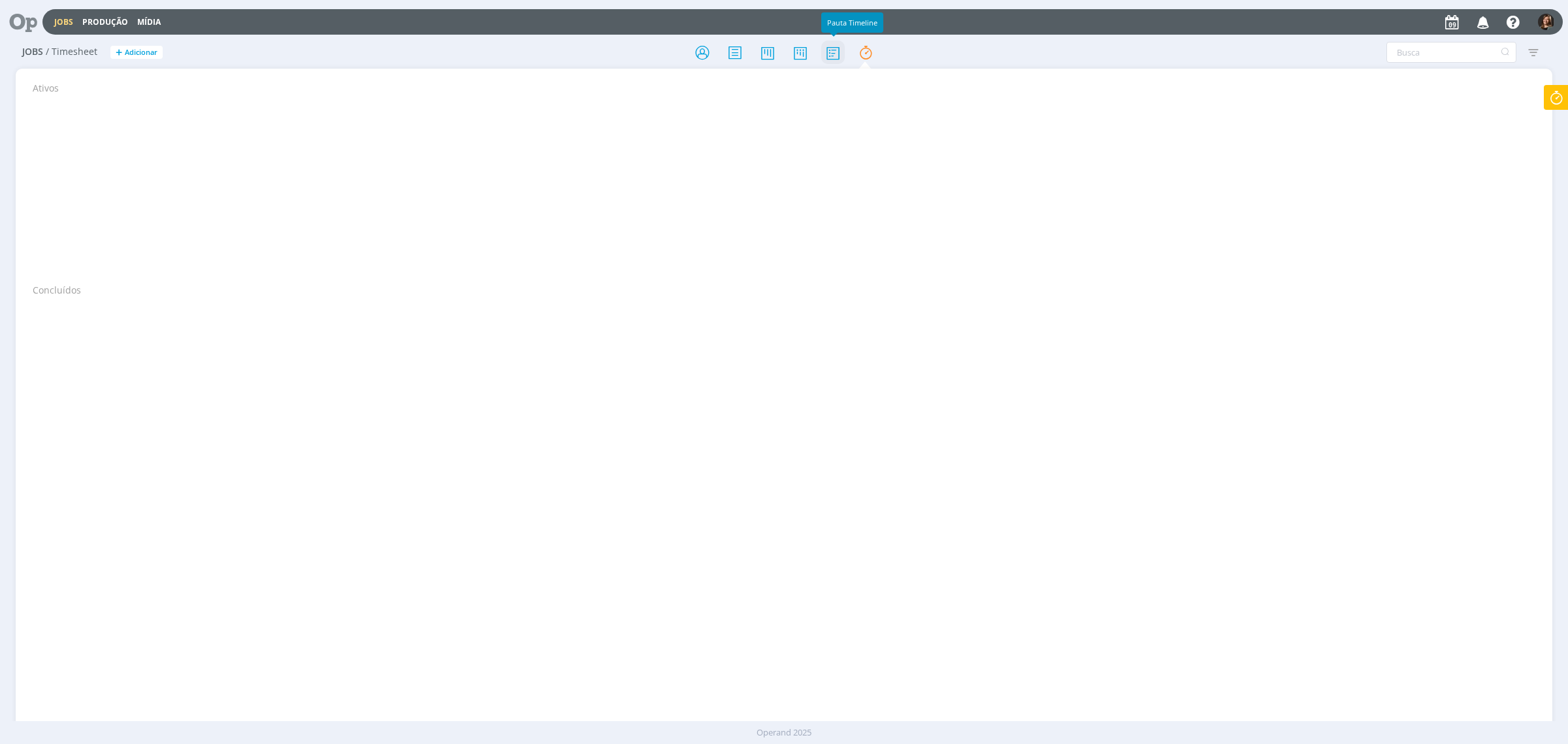
click at [839, 53] on icon at bounding box center [833, 52] width 24 height 25
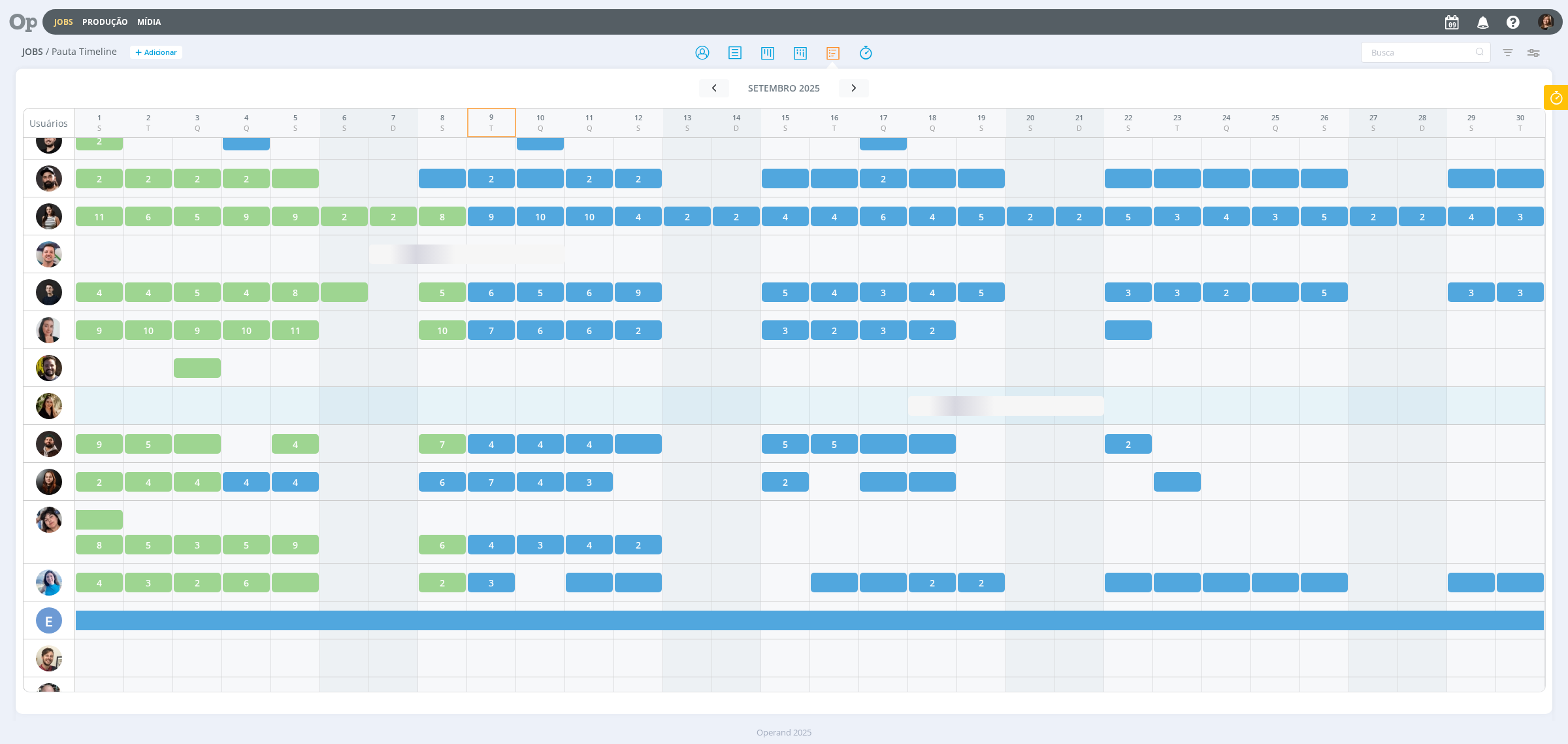
scroll to position [490, 0]
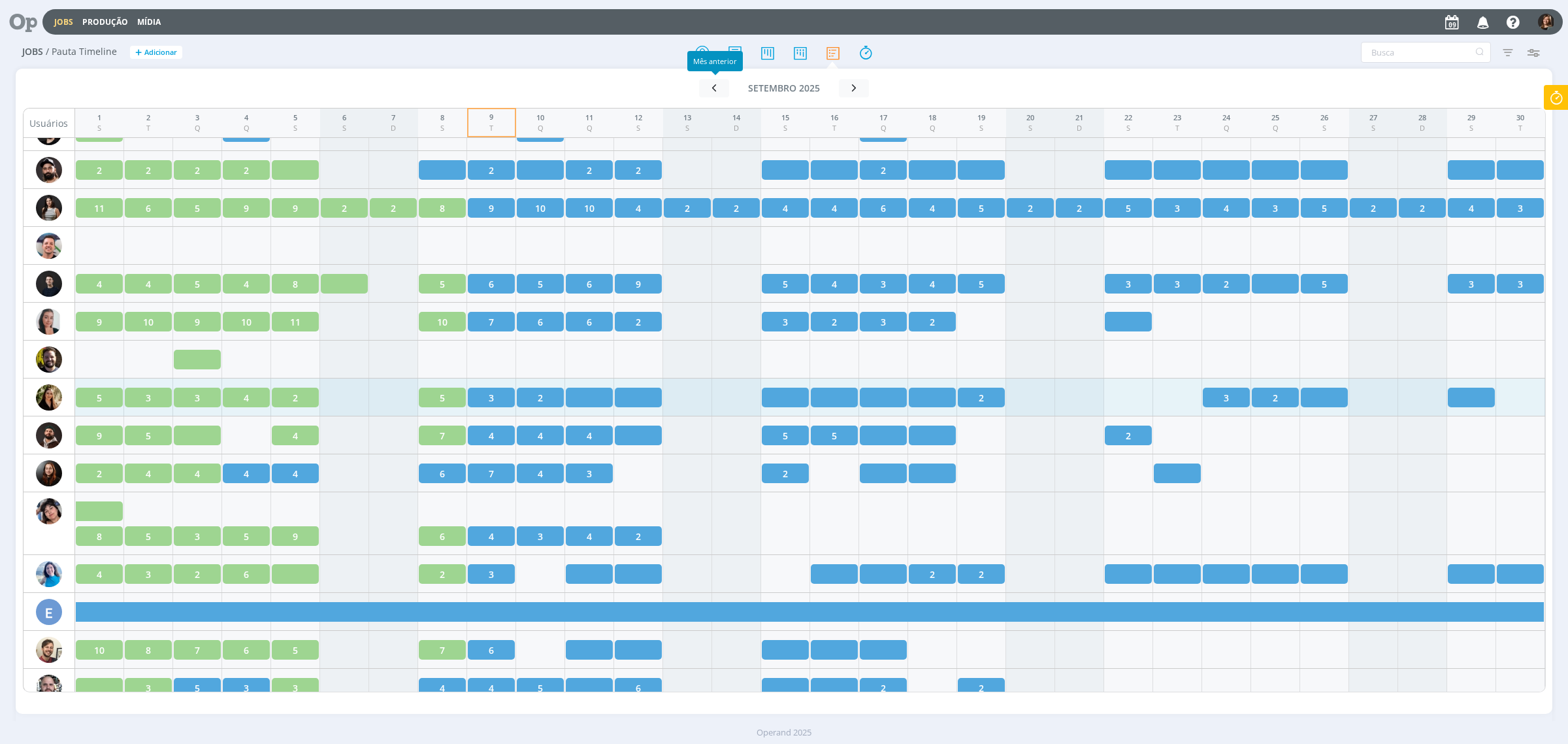
click at [697, 54] on div "Mês anterior" at bounding box center [715, 61] width 55 height 20
drag, startPoint x: 697, startPoint y: 50, endPoint x: 712, endPoint y: 45, distance: 15.8
click at [697, 51] on div "Mês anterior" at bounding box center [715, 61] width 55 height 20
click at [712, 45] on icon at bounding box center [703, 52] width 24 height 25
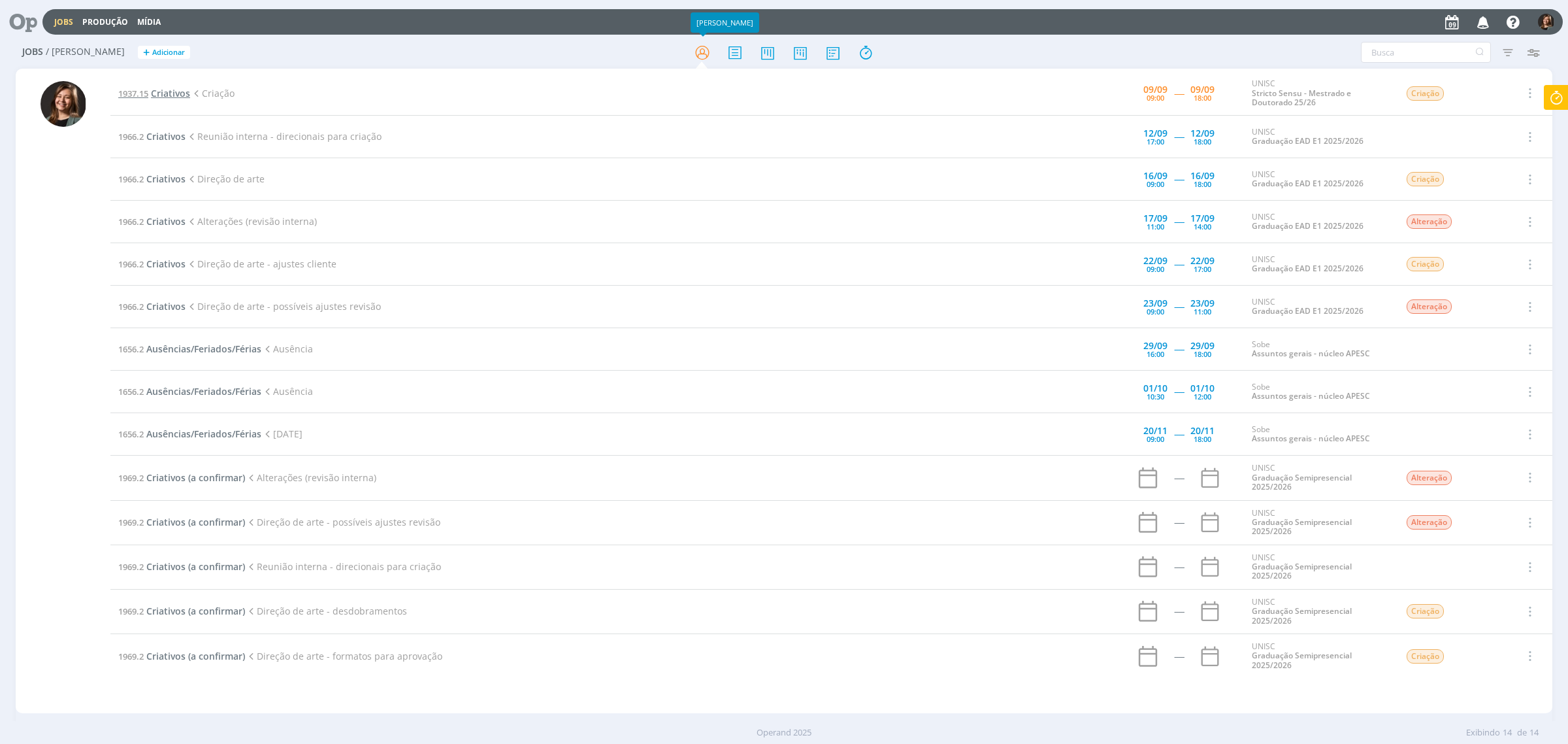
click at [185, 92] on span "Criativos" at bounding box center [170, 93] width 39 height 13
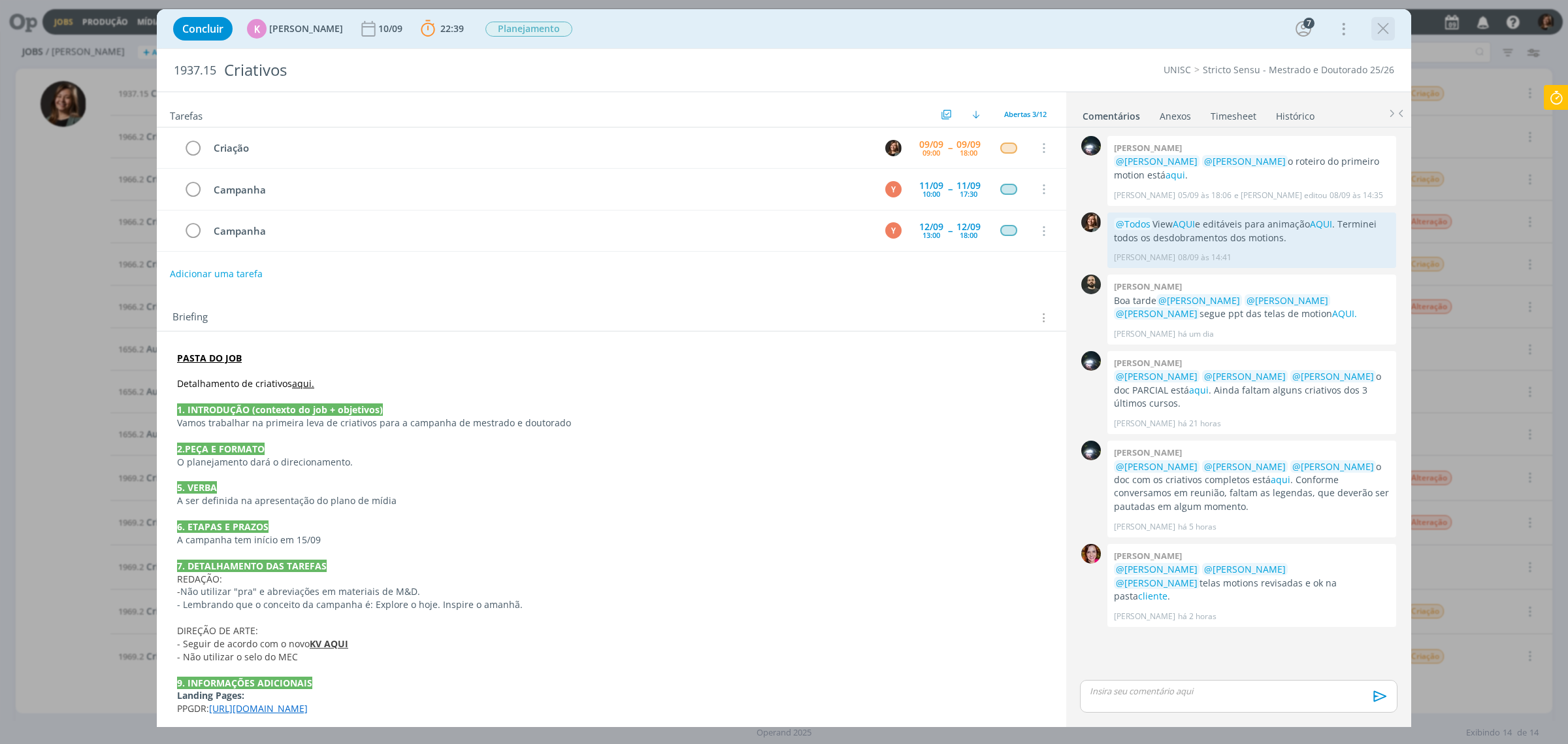
click at [1383, 31] on icon "dialog" at bounding box center [1382, 29] width 19 height 19
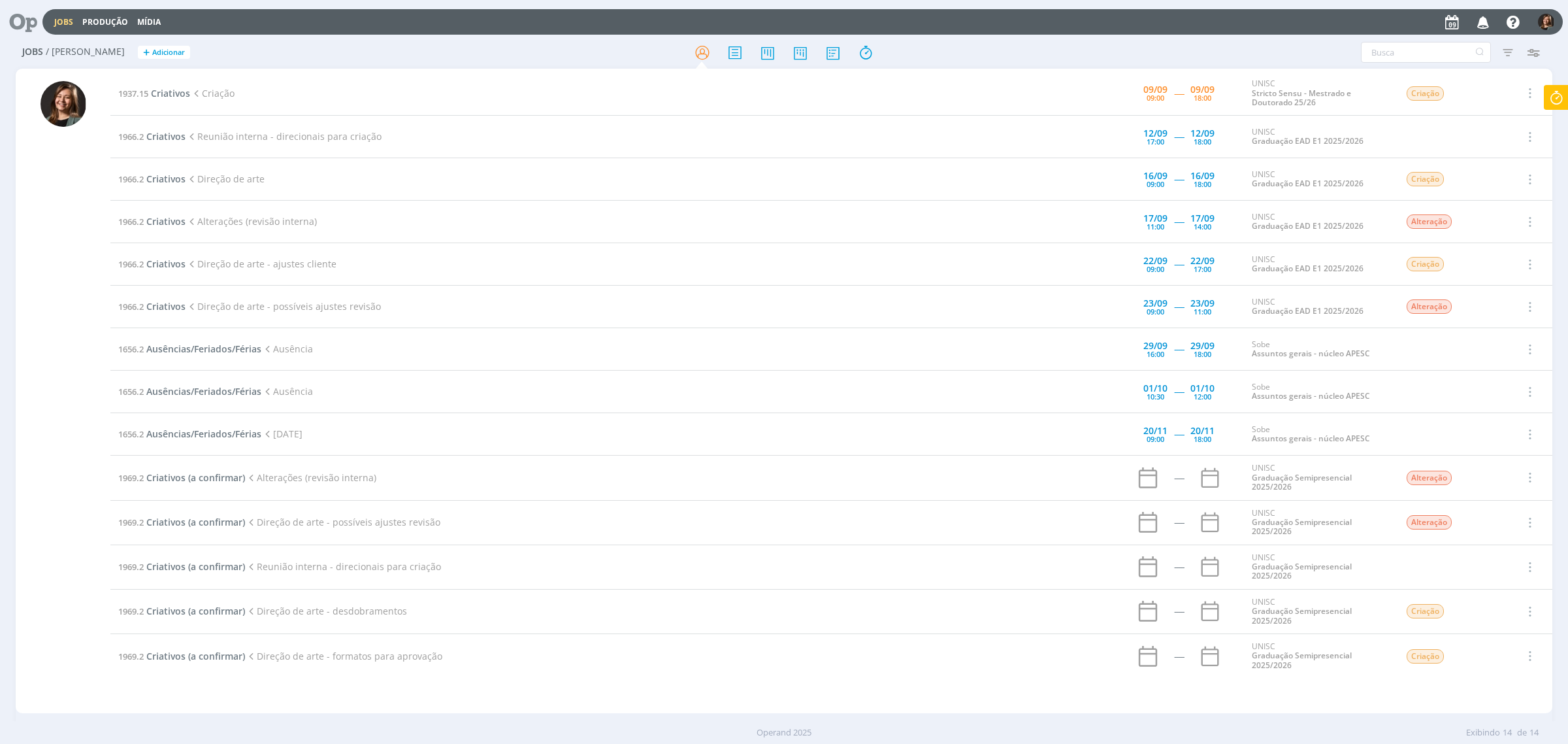
click at [158, 81] on td "1937.15 Criativos Criação" at bounding box center [572, 93] width 924 height 45
click at [157, 81] on td "1937.15 Criativos Criação" at bounding box center [572, 93] width 924 height 45
click at [168, 89] on span "Criativos" at bounding box center [170, 93] width 39 height 13
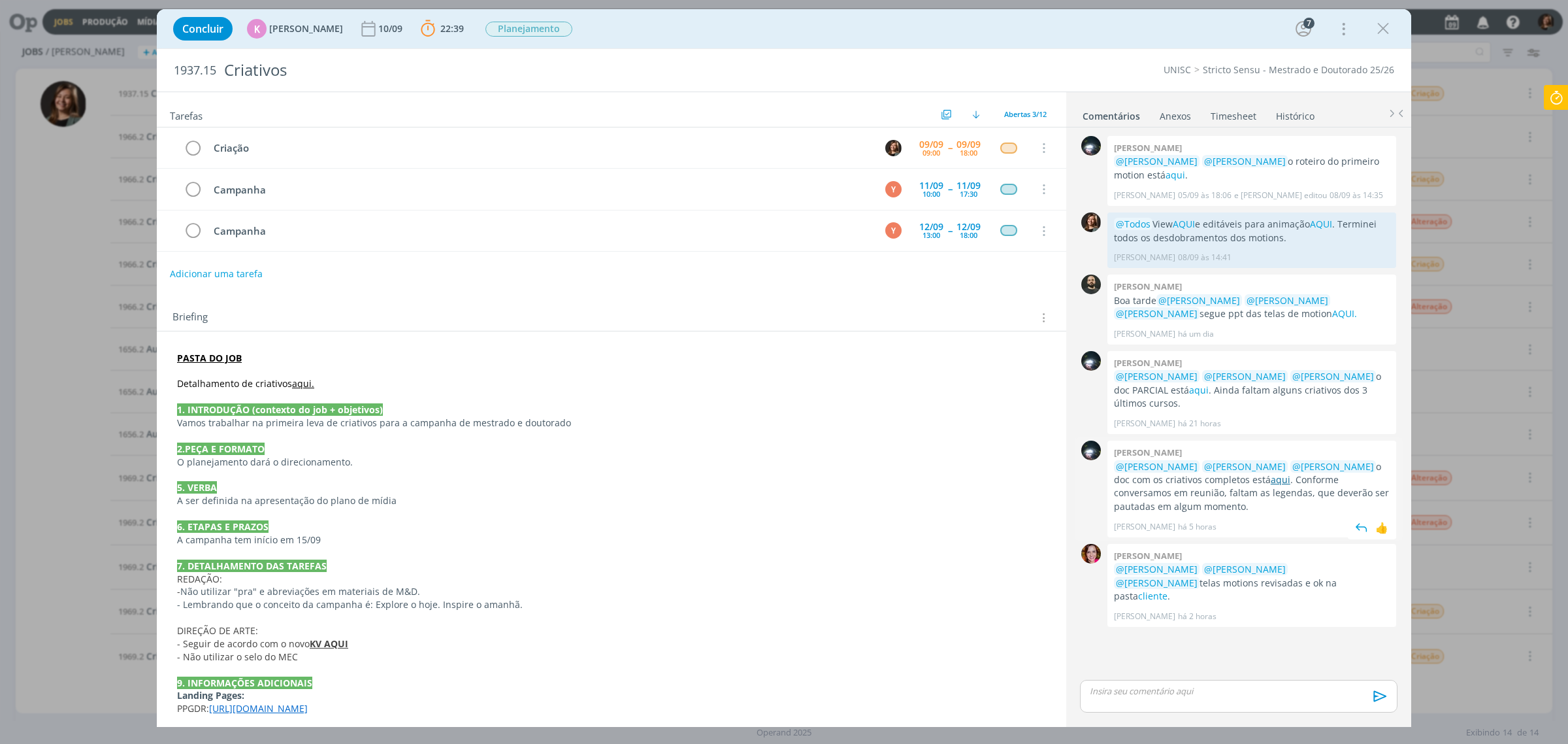
click at [1271, 480] on link "aqui" at bounding box center [1280, 479] width 19 height 13
click at [1373, 8] on div "Concluir K Karoline Arend 10/09 22:39 Parar Apontar Data * 09/09/2025 Horas * 0…" at bounding box center [784, 372] width 1568 height 744
click at [1383, 24] on icon "dialog" at bounding box center [1382, 29] width 19 height 19
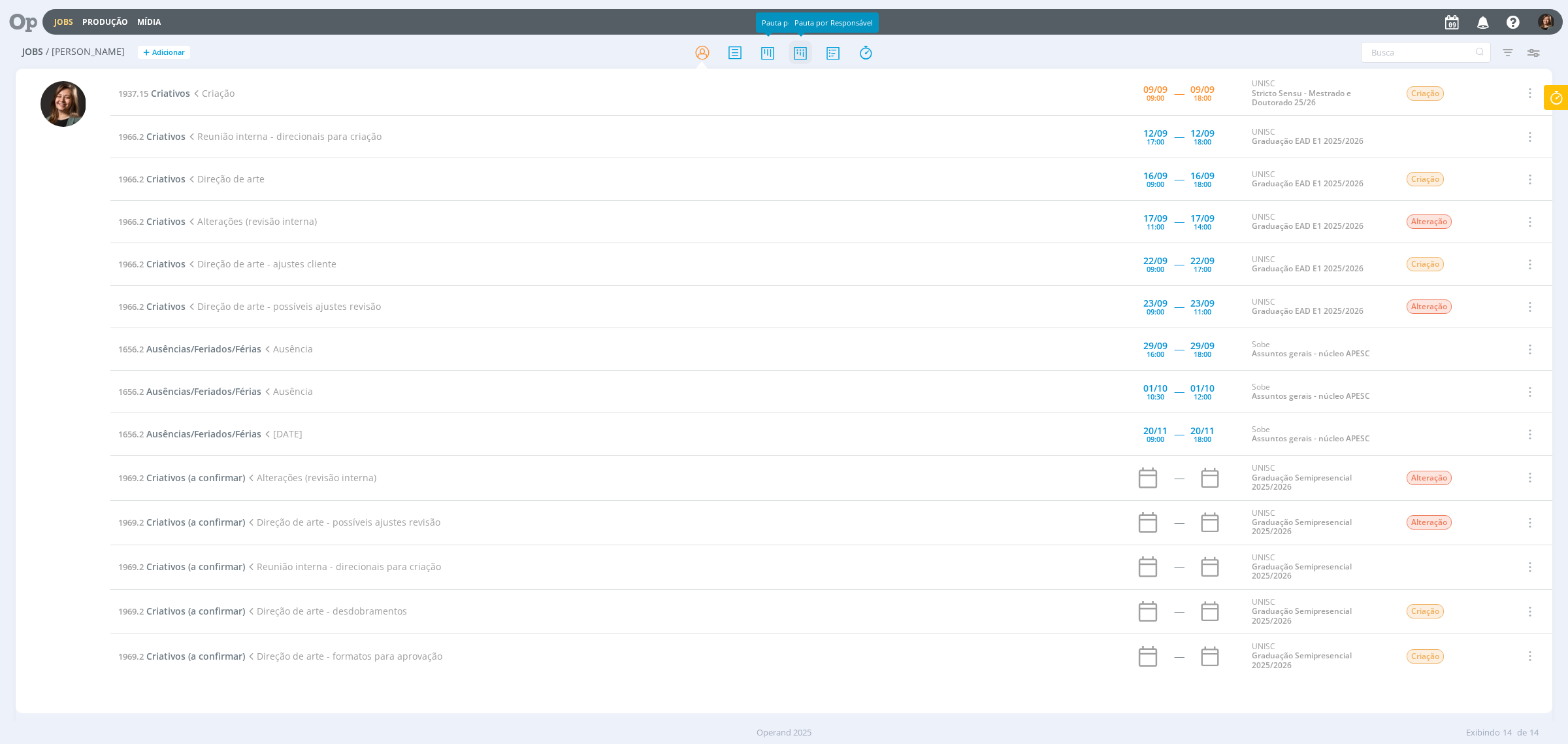
click at [788, 59] on icon at bounding box center [800, 52] width 24 height 25
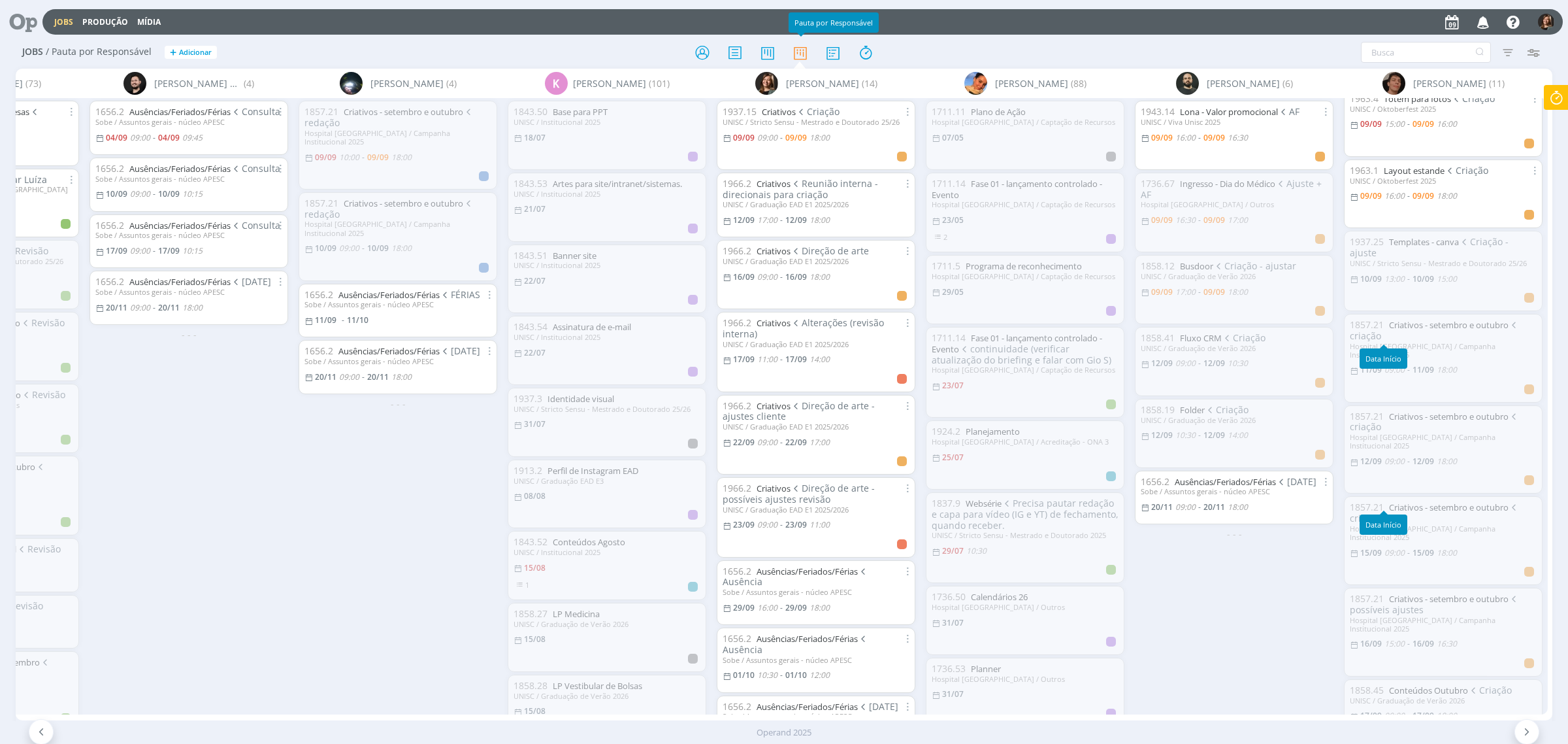
scroll to position [278, 0]
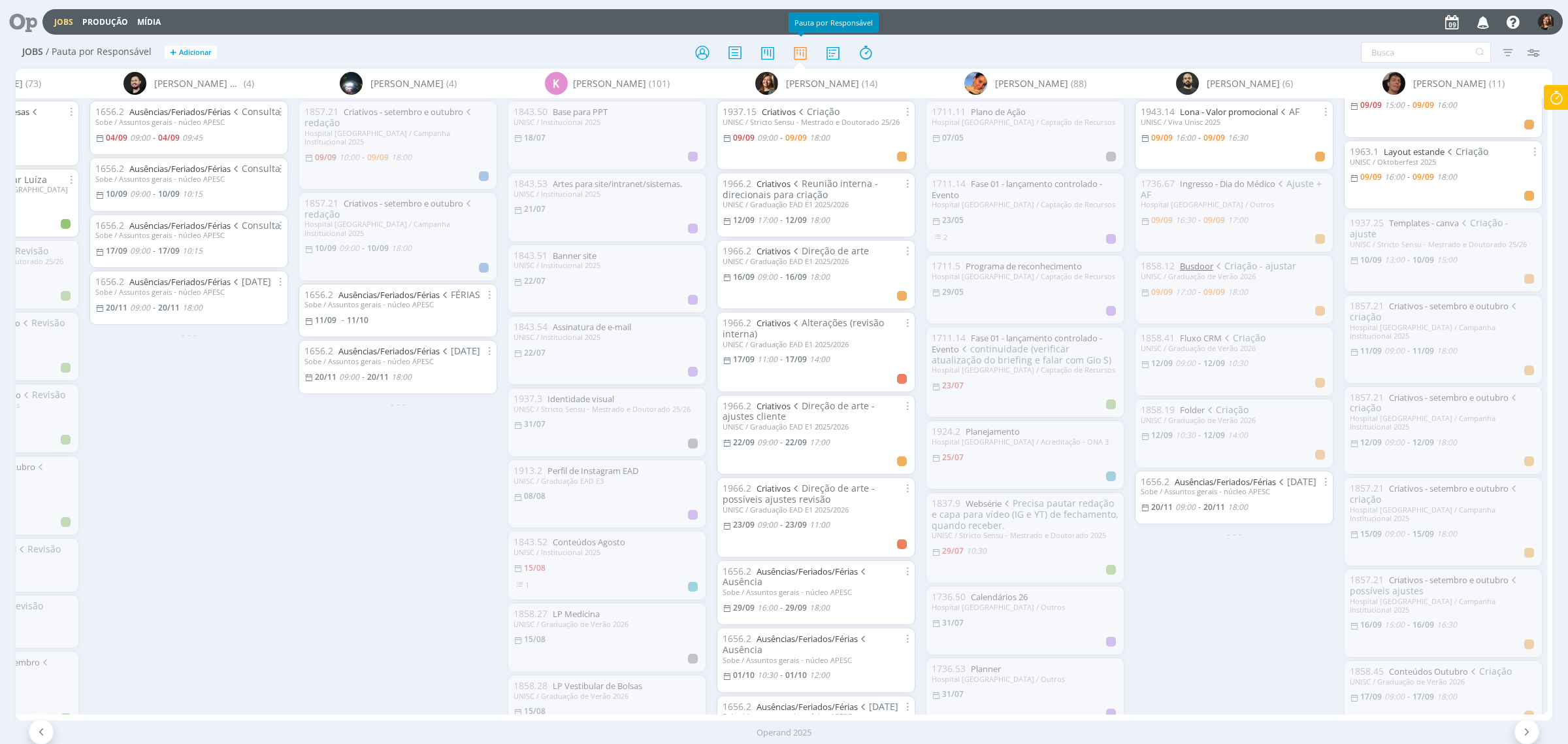
click at [1194, 270] on link "Busdoor" at bounding box center [1197, 266] width 34 height 12
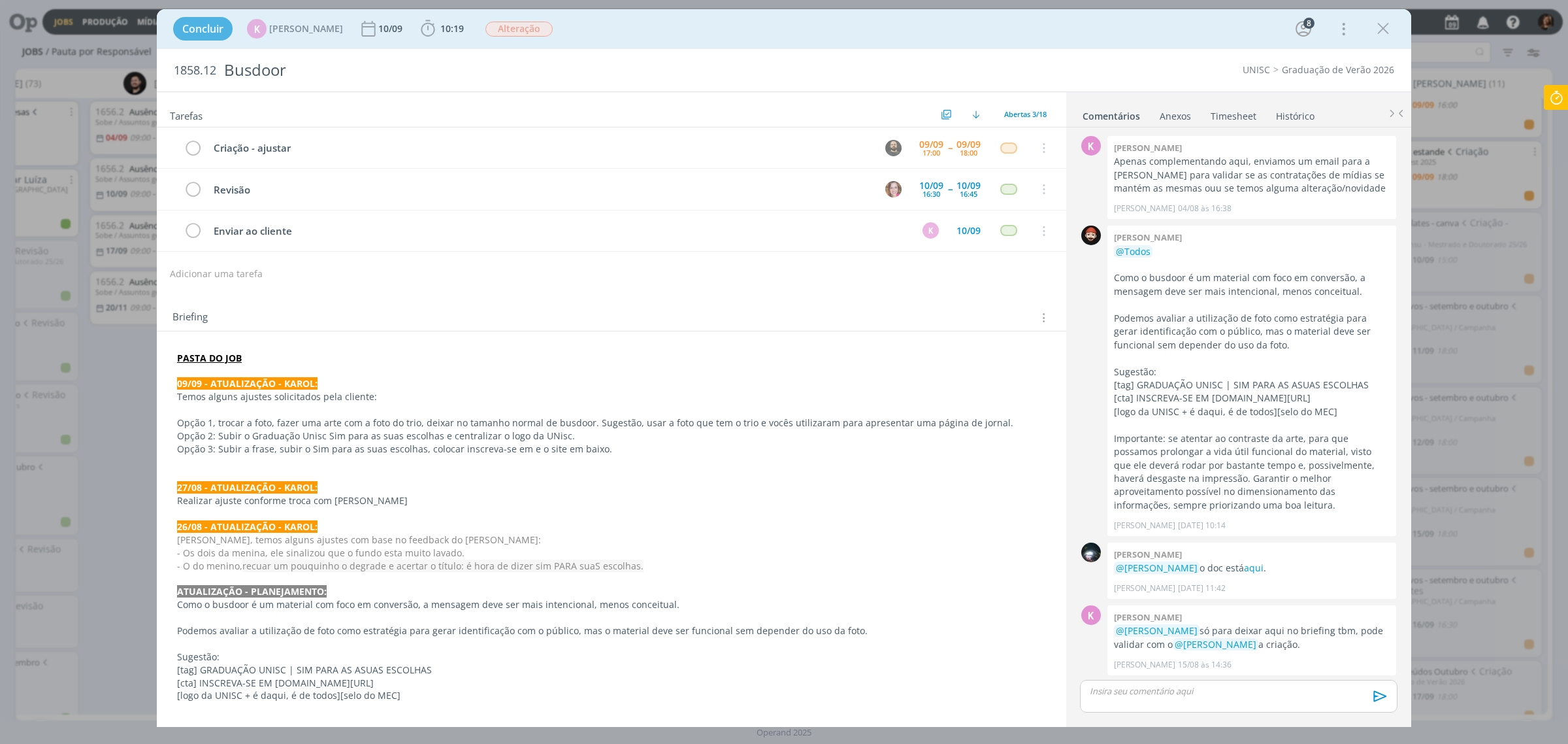
scroll to position [637, 0]
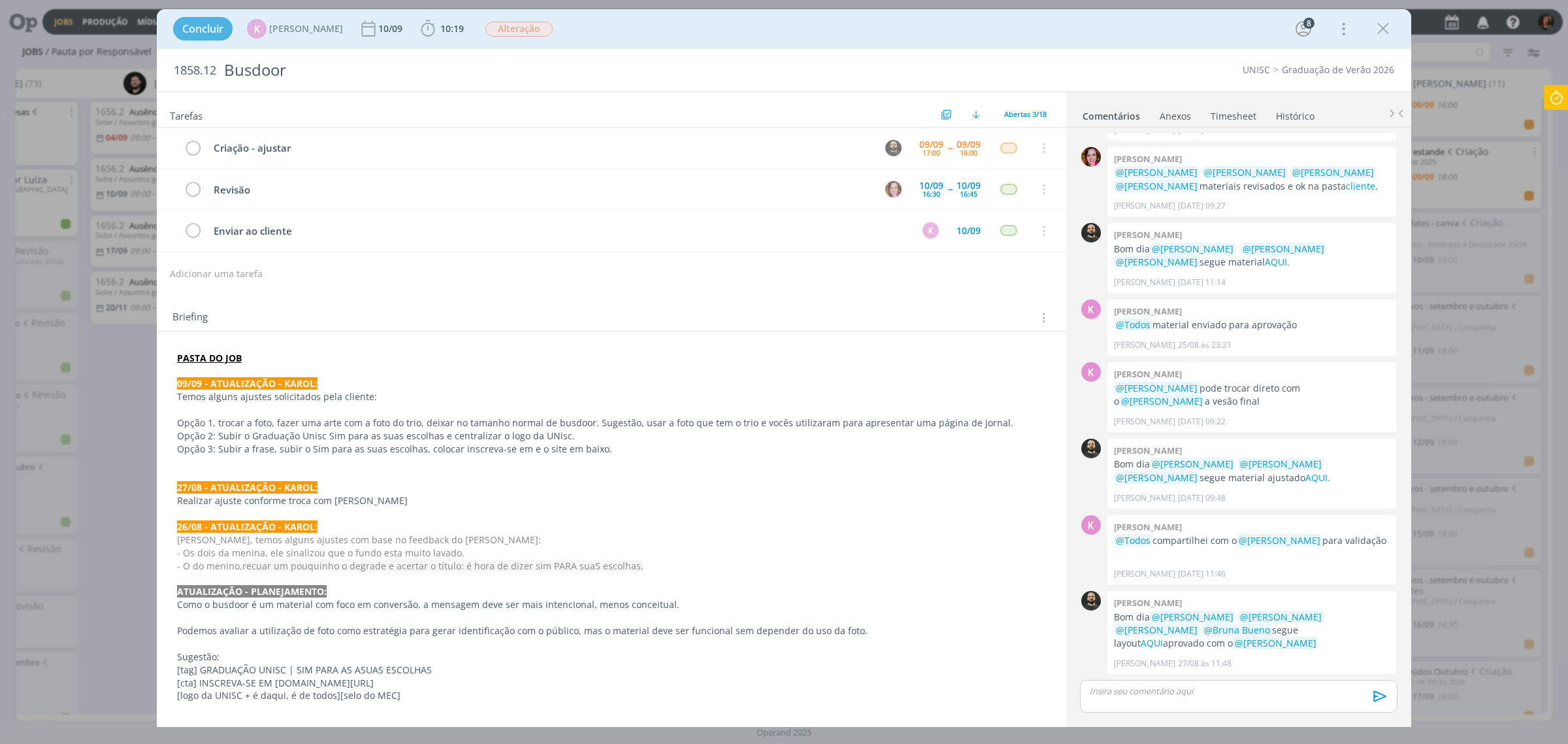
click at [1389, 25] on icon "dialog" at bounding box center [1382, 29] width 19 height 19
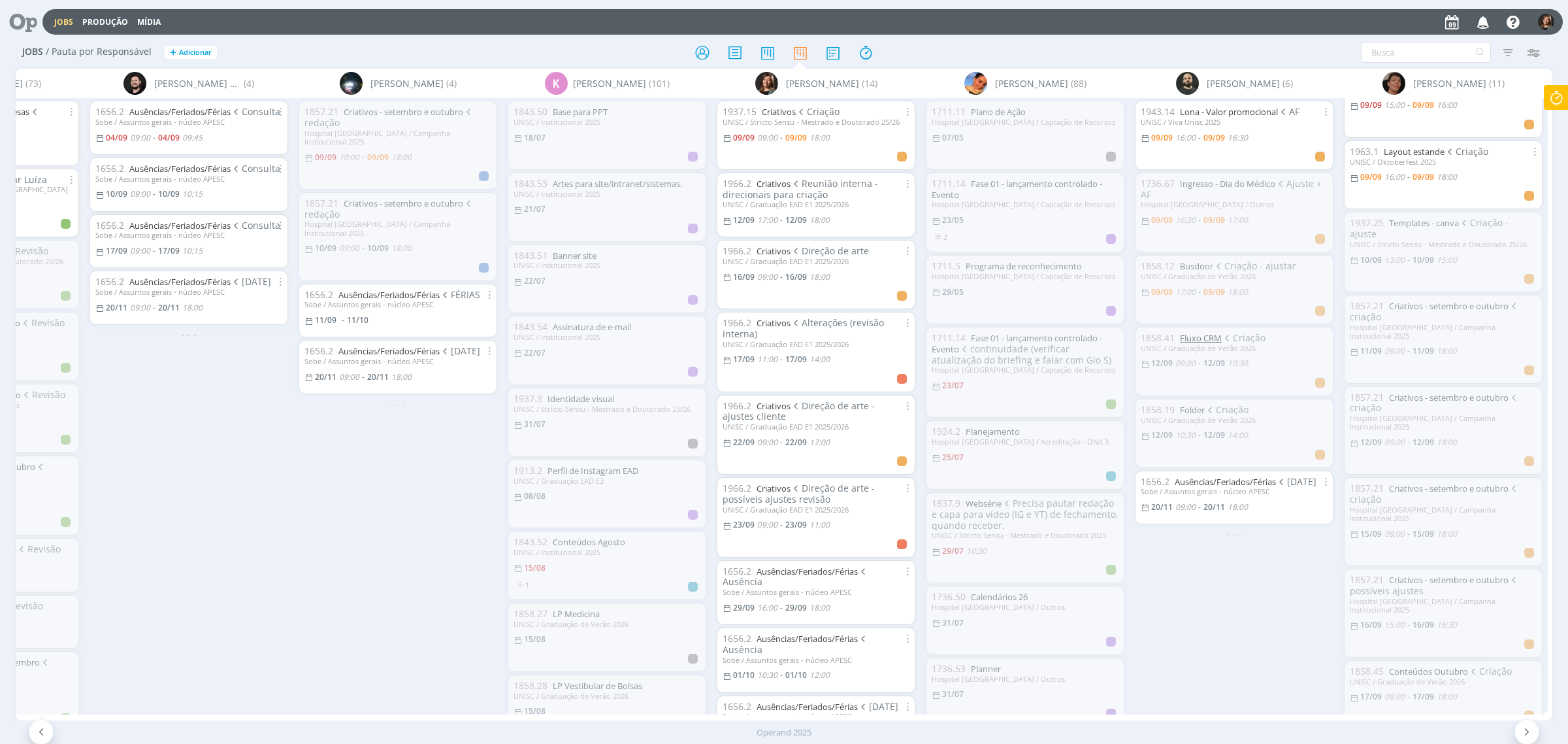
click at [1200, 340] on link "Fluxo CRM" at bounding box center [1201, 338] width 42 height 12
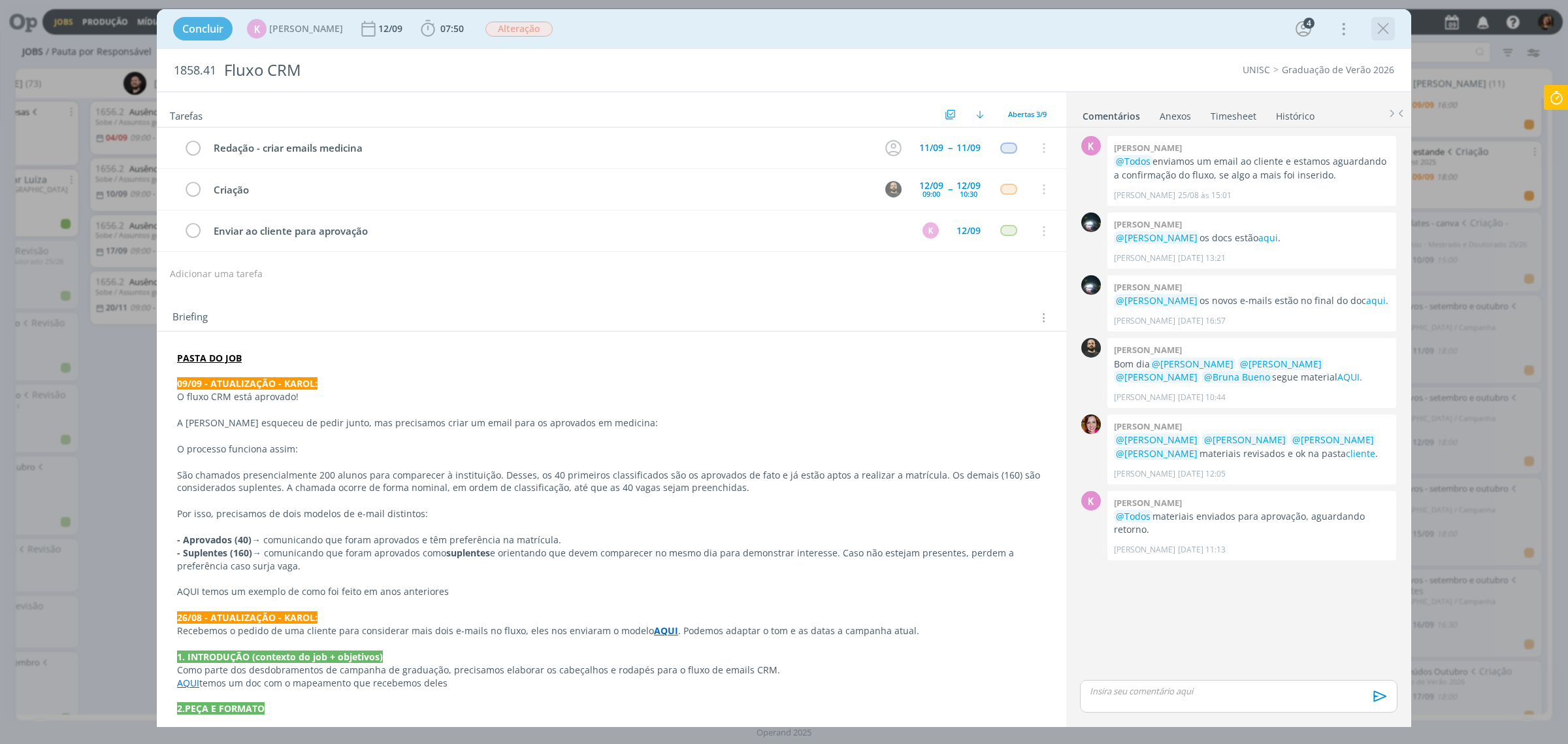
click at [1380, 34] on icon "dialog" at bounding box center [1382, 29] width 19 height 19
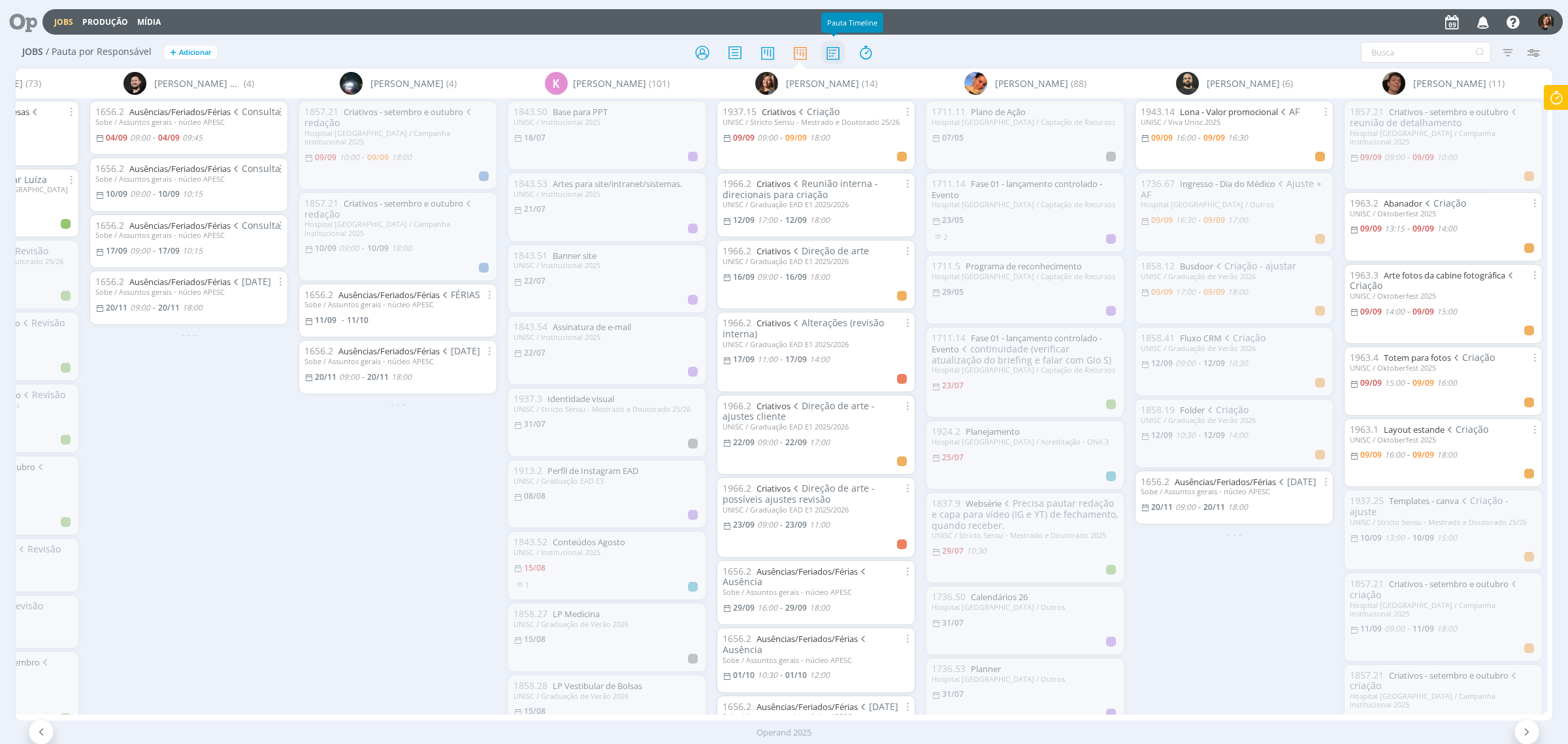
click at [844, 44] on icon at bounding box center [833, 52] width 24 height 25
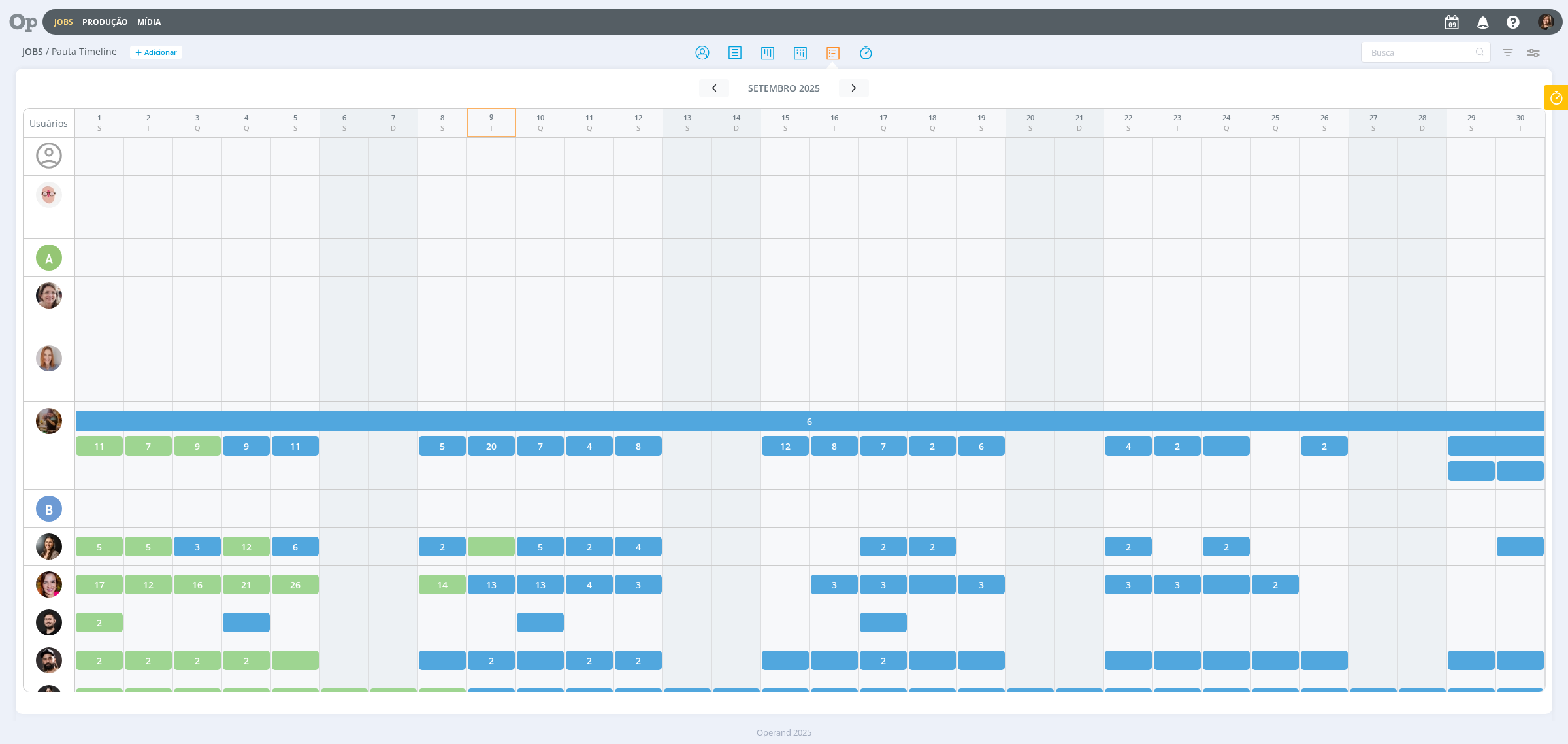
scroll to position [327, 0]
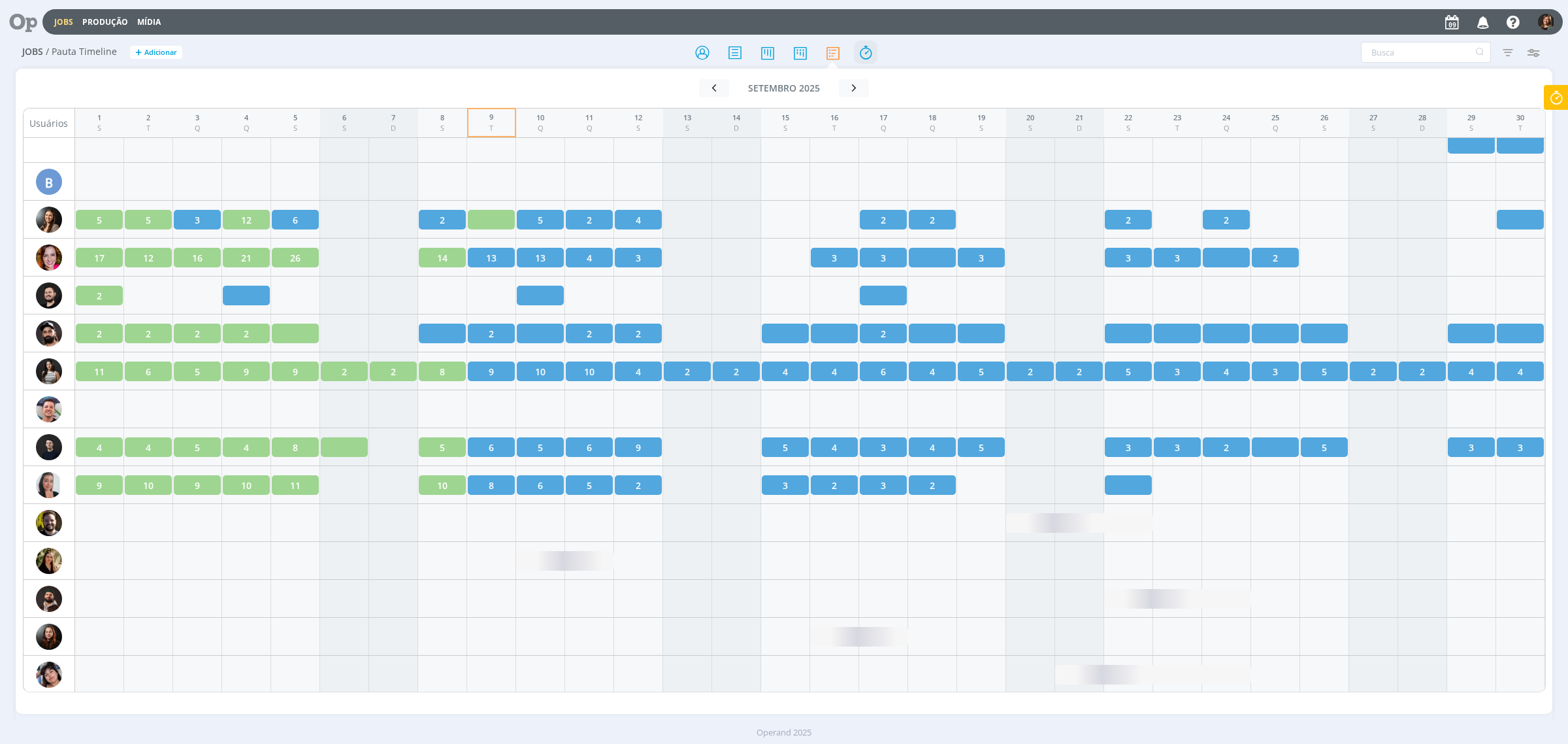
click at [860, 50] on icon at bounding box center [865, 52] width 24 height 25
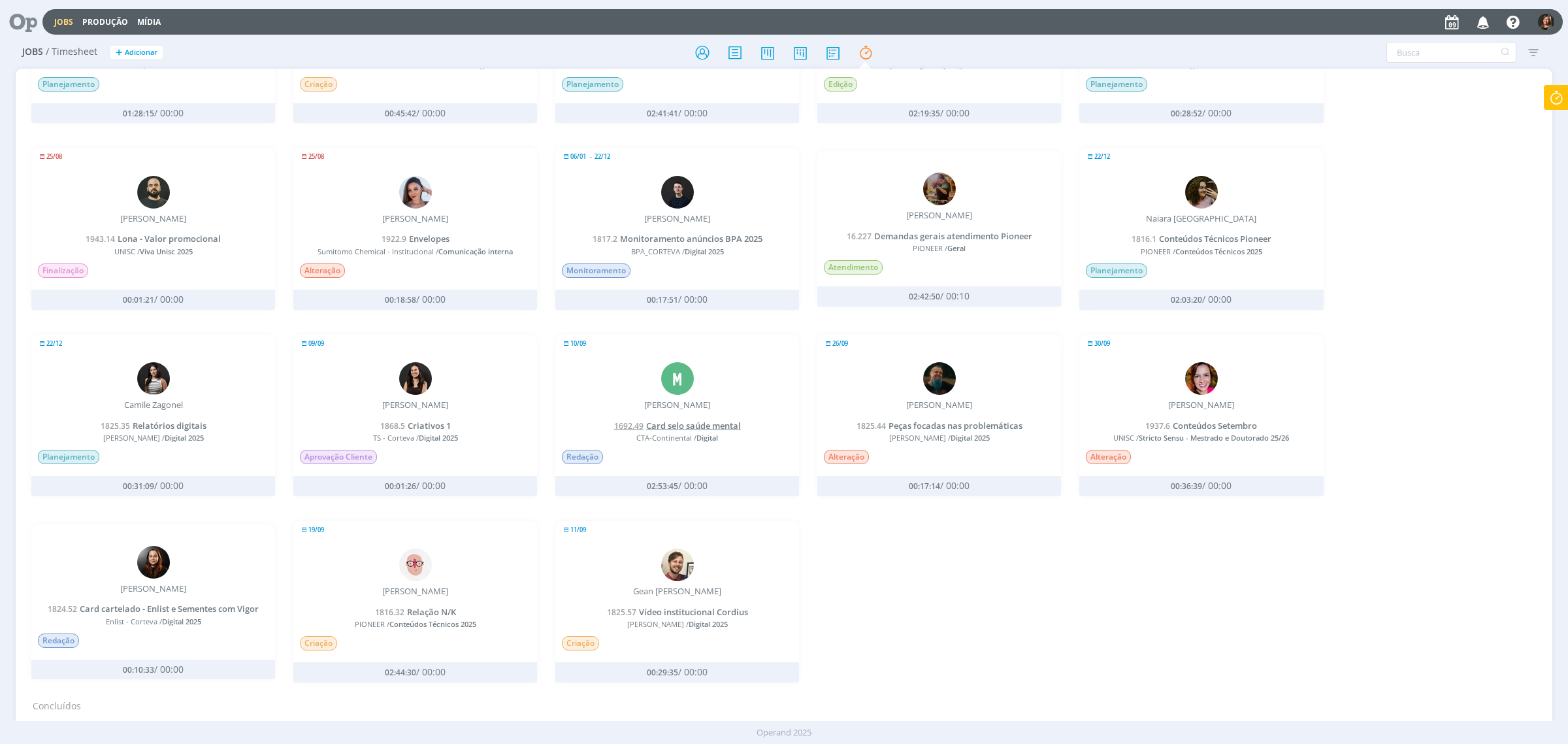
scroll to position [8, 0]
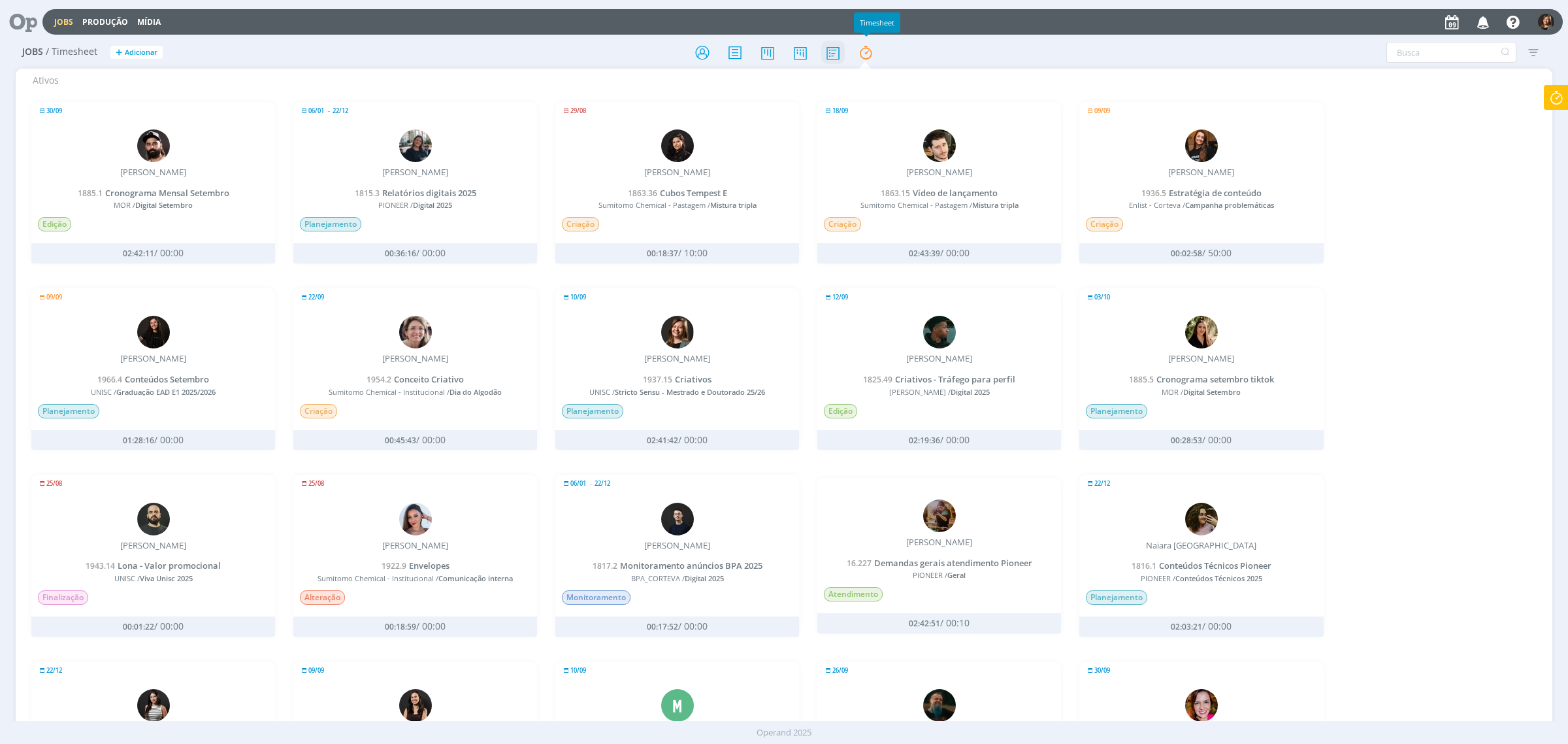
click at [840, 53] on icon at bounding box center [833, 52] width 24 height 25
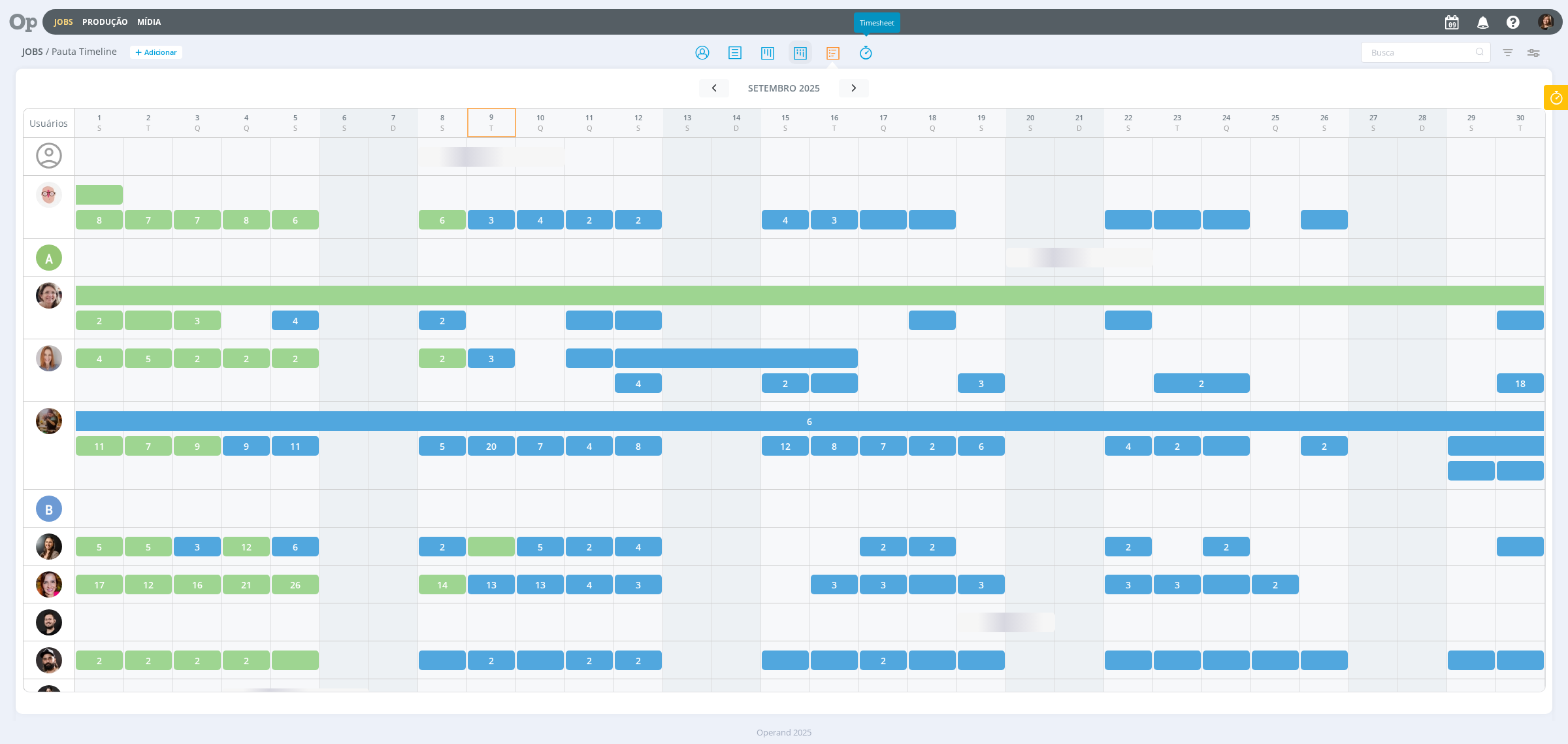
click at [802, 39] on icon at bounding box center [800, 52] width 24 height 25
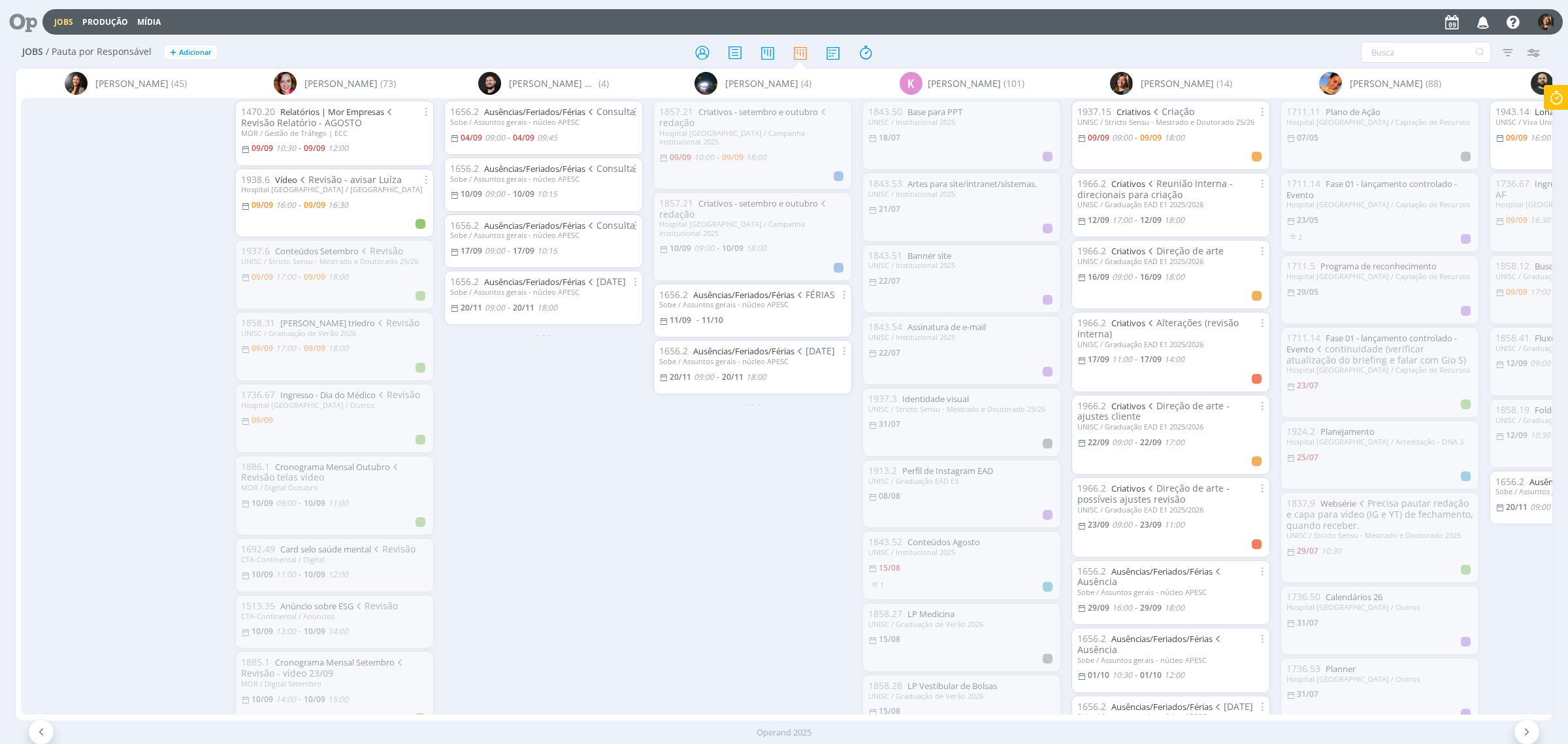
scroll to position [0, 355]
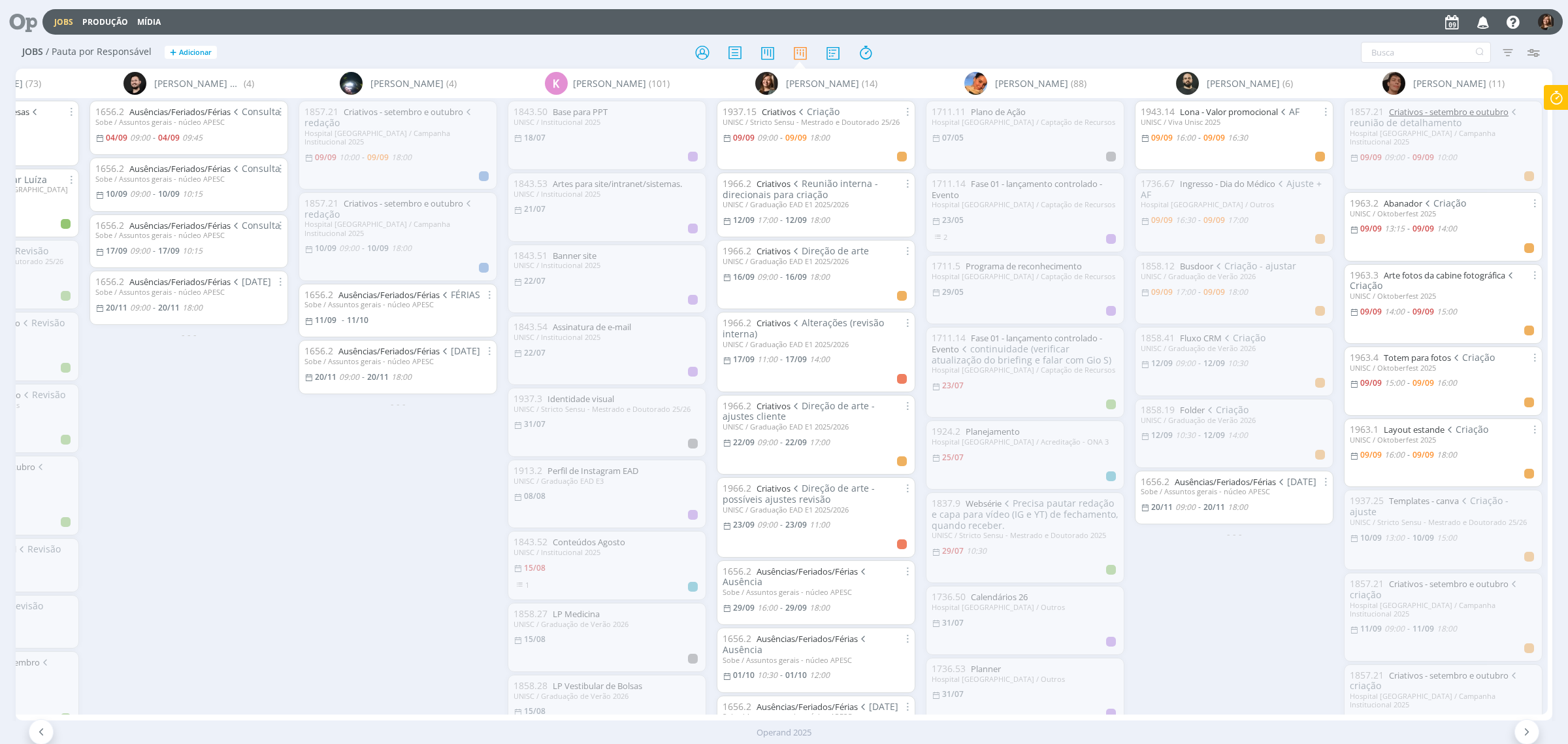
click at [1445, 112] on link "Criativos - setembro e outubro" at bounding box center [1449, 112] width 119 height 12
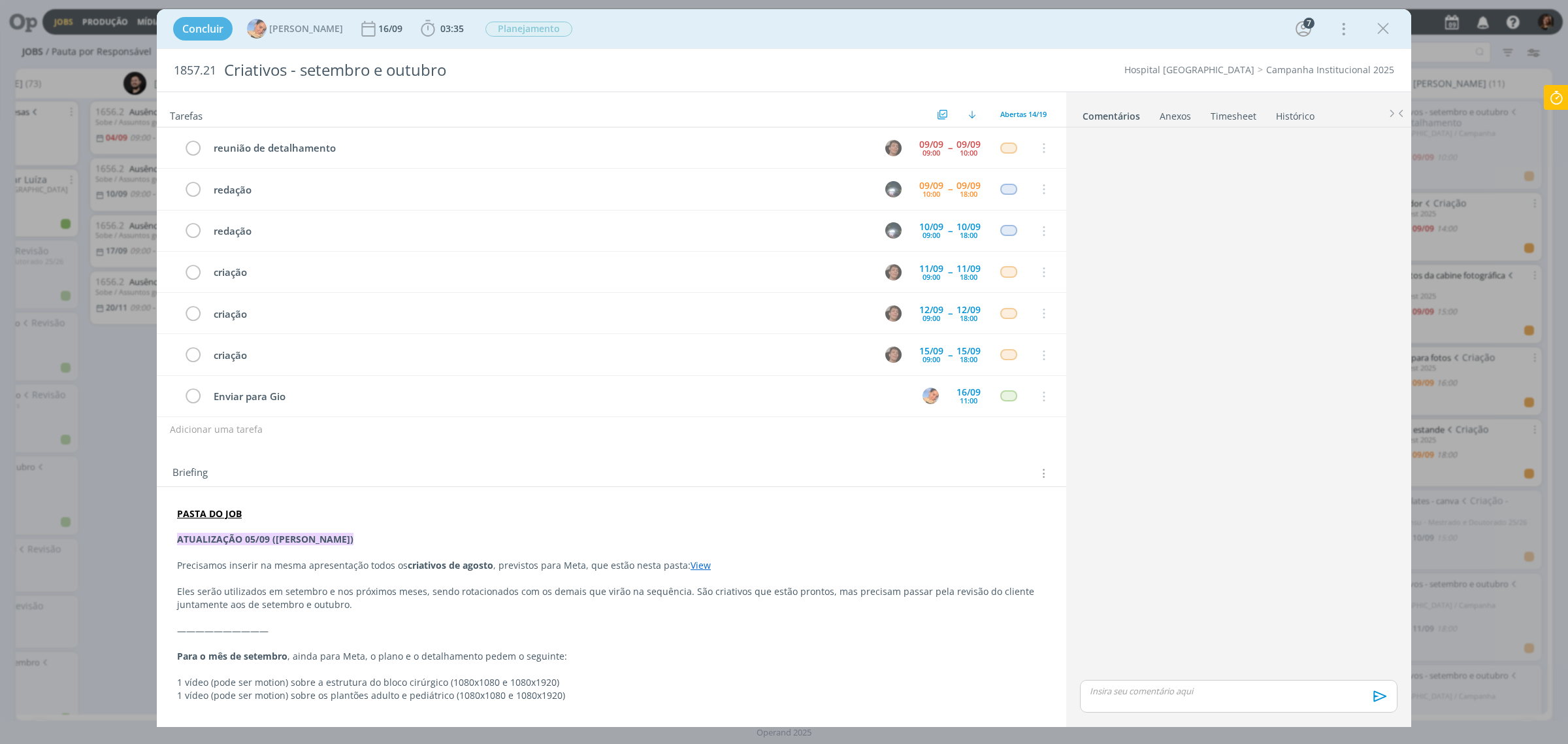
click at [1236, 122] on link "Timesheet" at bounding box center [1233, 113] width 47 height 19
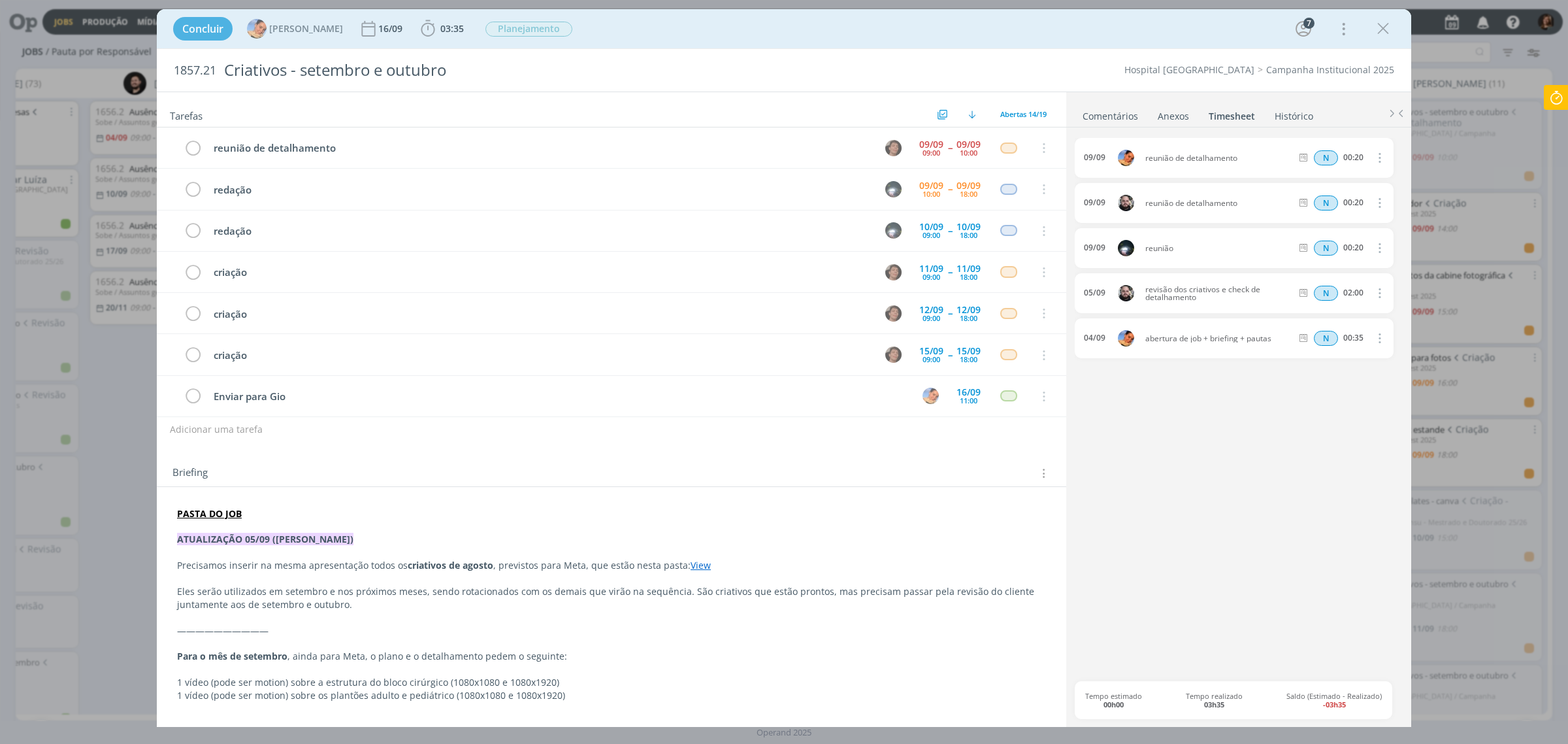
click at [1112, 113] on link "Comentários" at bounding box center [1111, 113] width 57 height 19
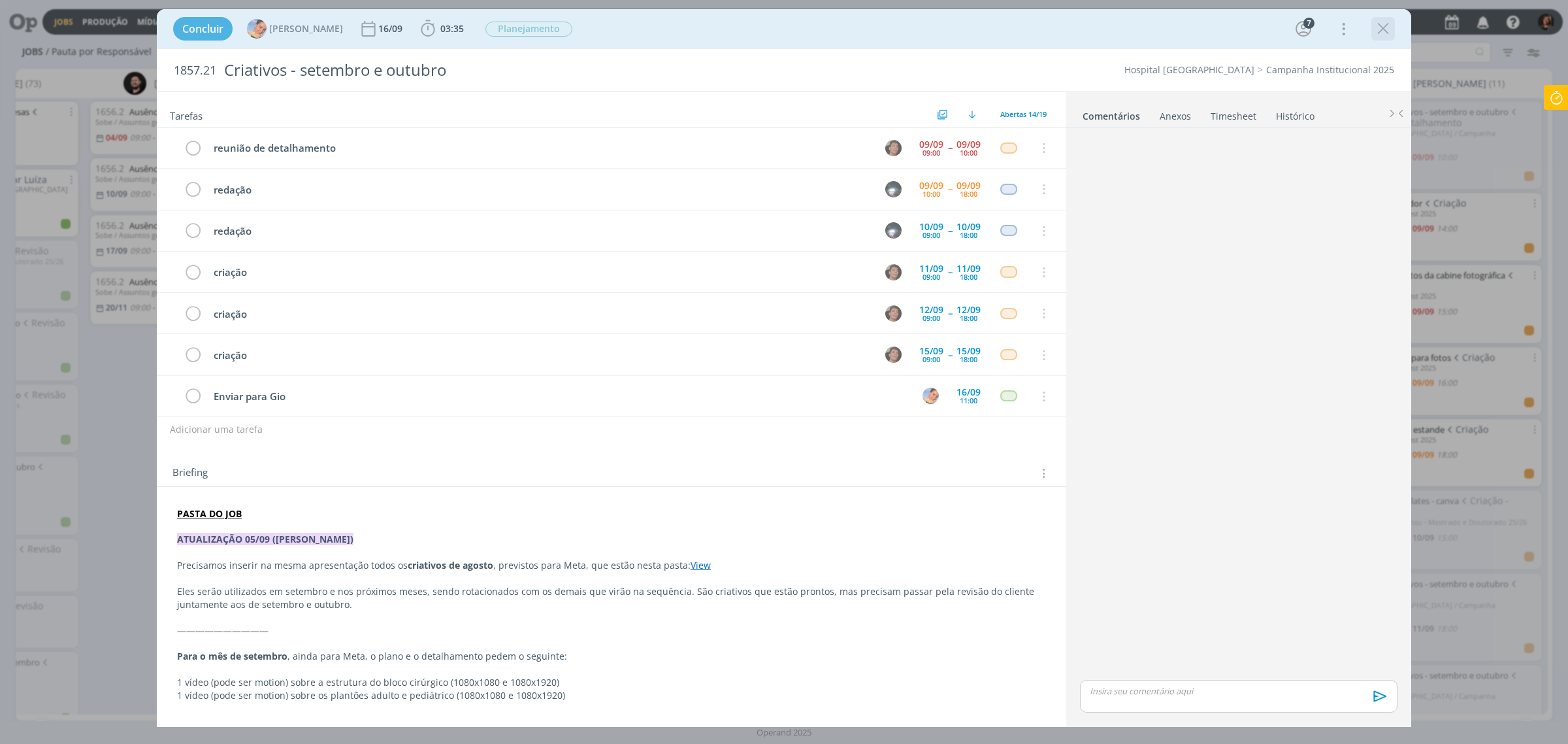
click at [1386, 28] on icon "dialog" at bounding box center [1382, 29] width 19 height 19
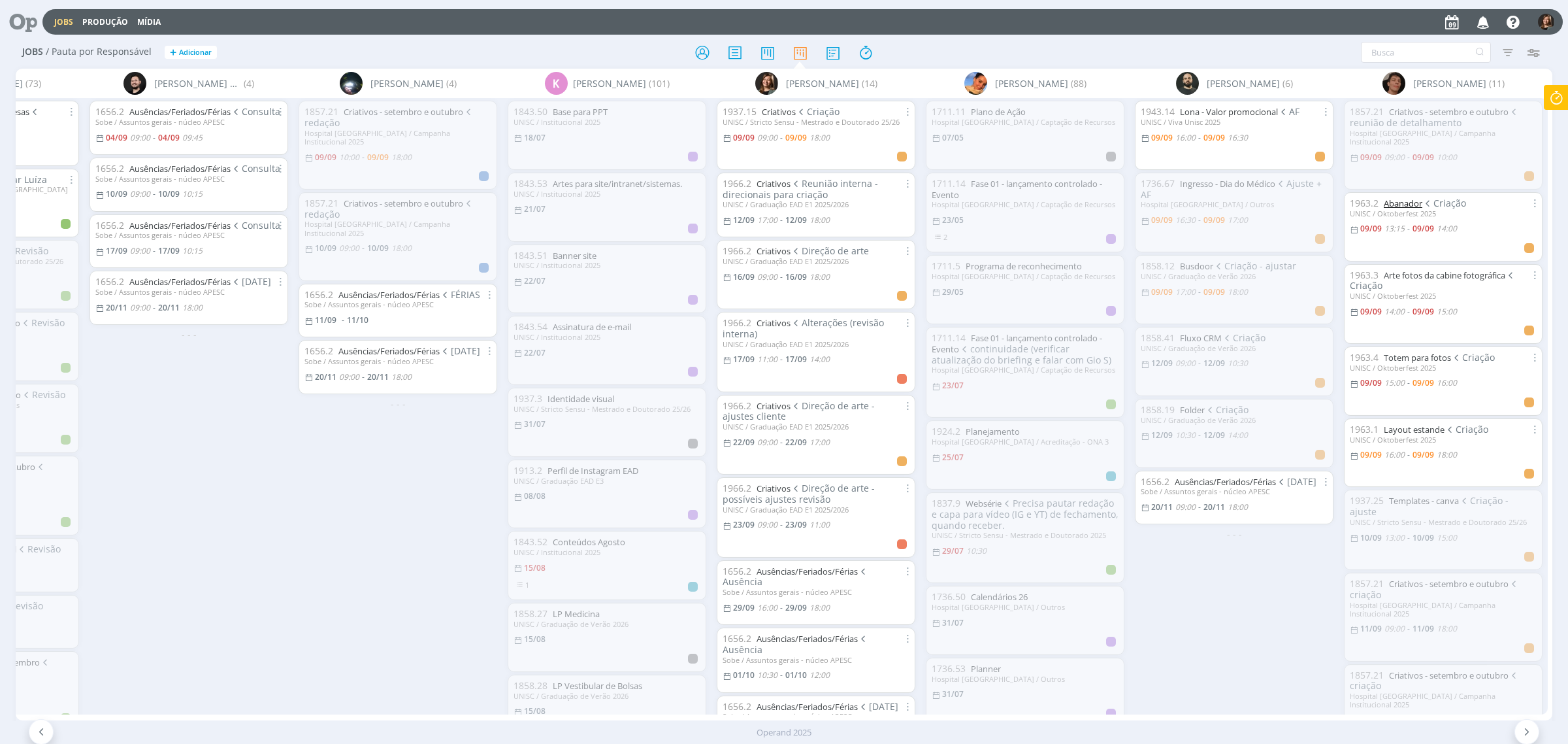
click at [1407, 197] on link "Abanador" at bounding box center [1403, 203] width 39 height 12
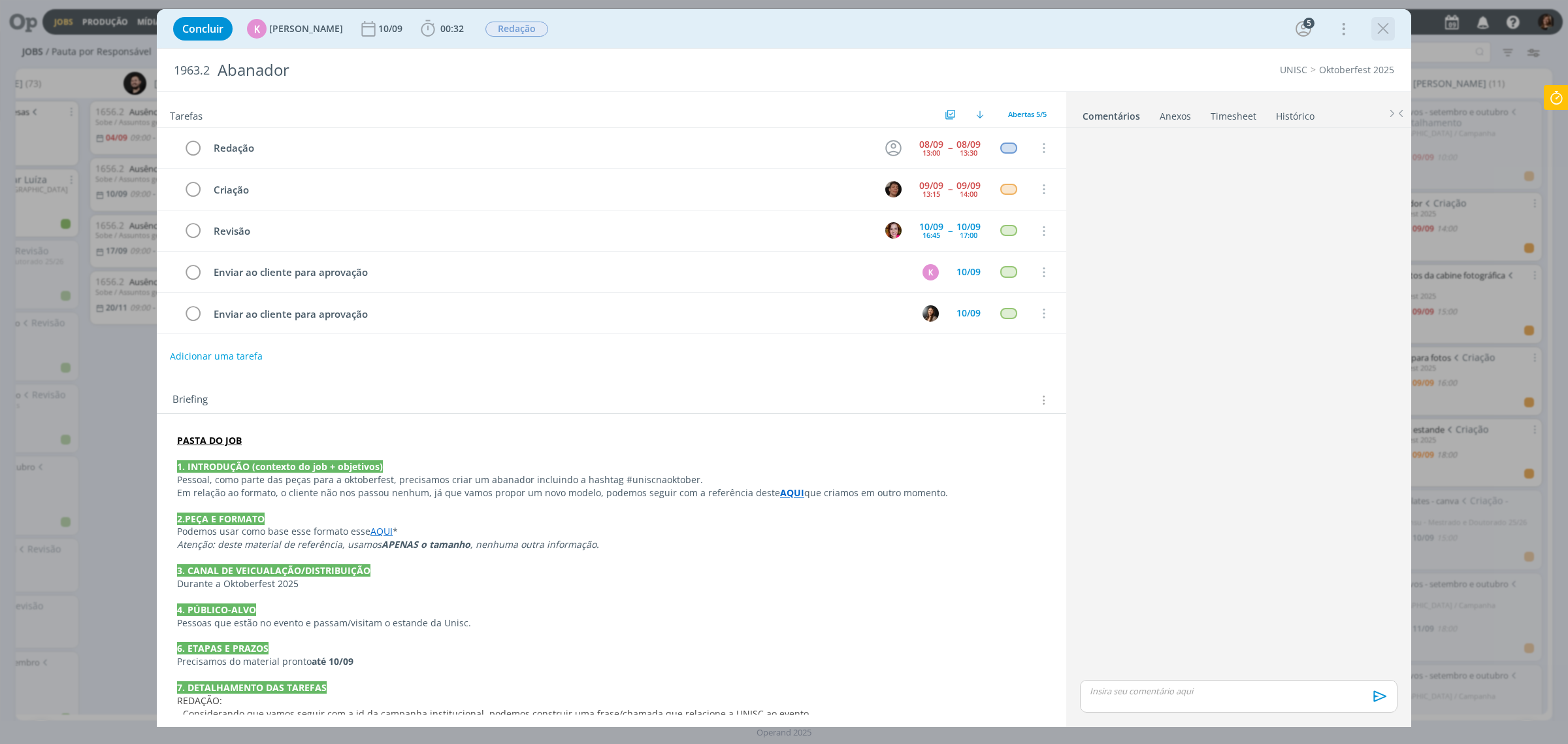
click at [1382, 25] on icon "dialog" at bounding box center [1382, 29] width 19 height 19
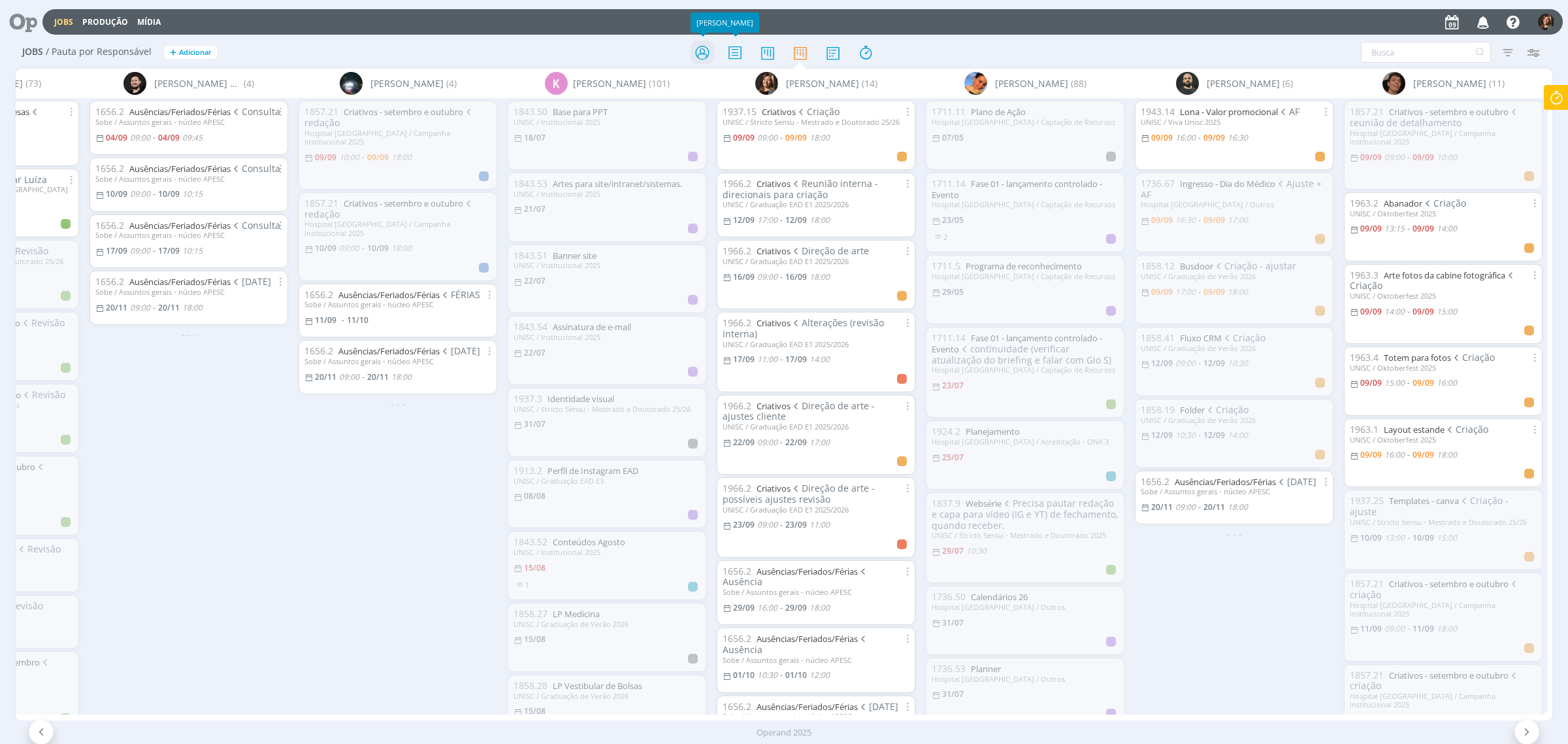
click at [693, 43] on icon at bounding box center [703, 52] width 24 height 25
